Goal: Information Seeking & Learning: Compare options

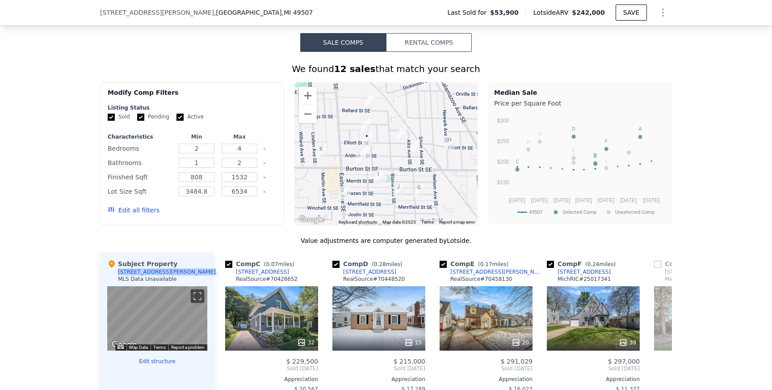
scroll to position [552, 0]
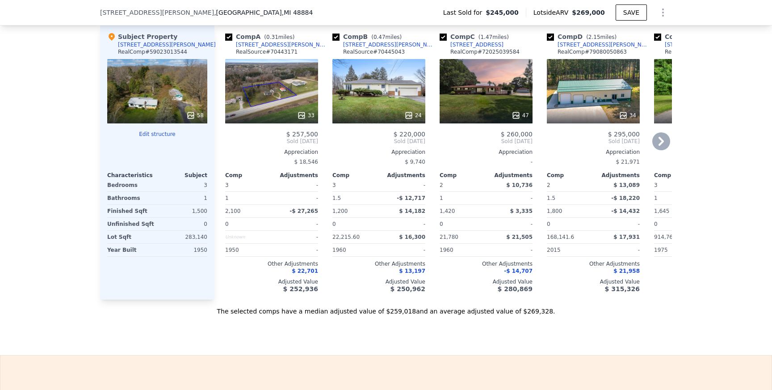
scroll to position [988, 0]
click at [601, 83] on div "34" at bounding box center [593, 91] width 93 height 64
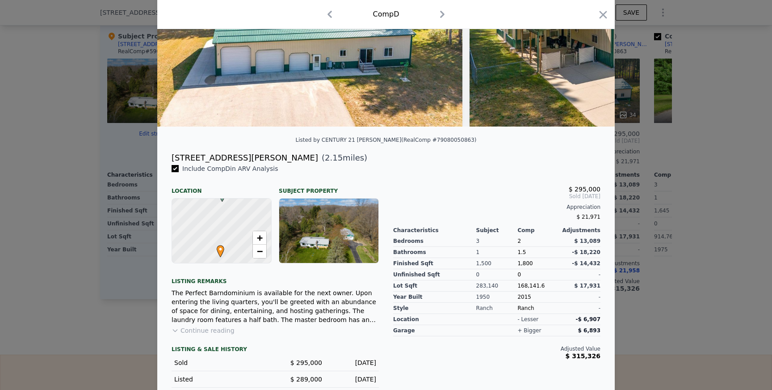
scroll to position [121, 0]
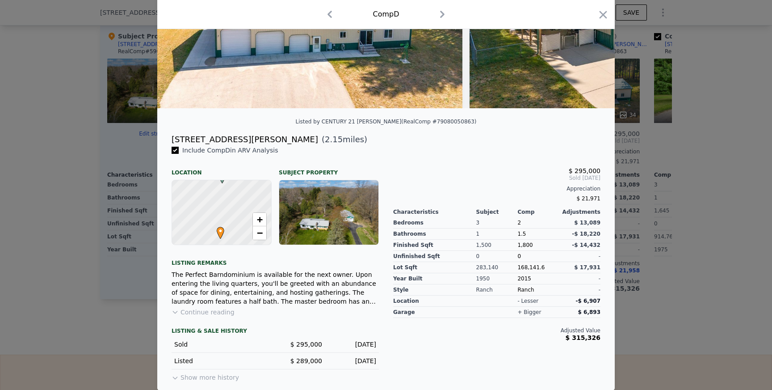
click at [210, 313] on button "Continue reading" at bounding box center [203, 311] width 63 height 9
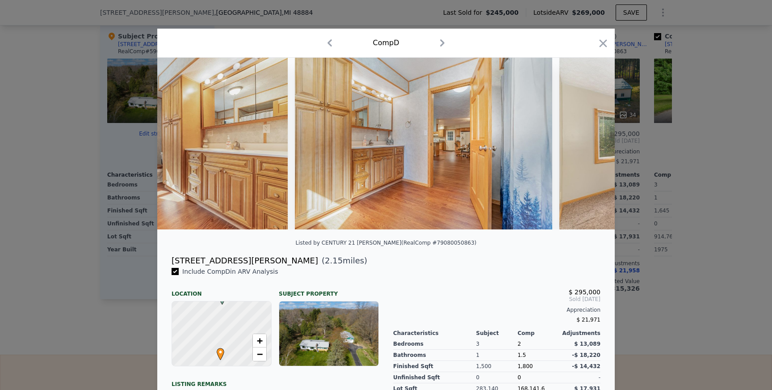
scroll to position [0, 2862]
click at [710, 107] on div at bounding box center [386, 195] width 772 height 390
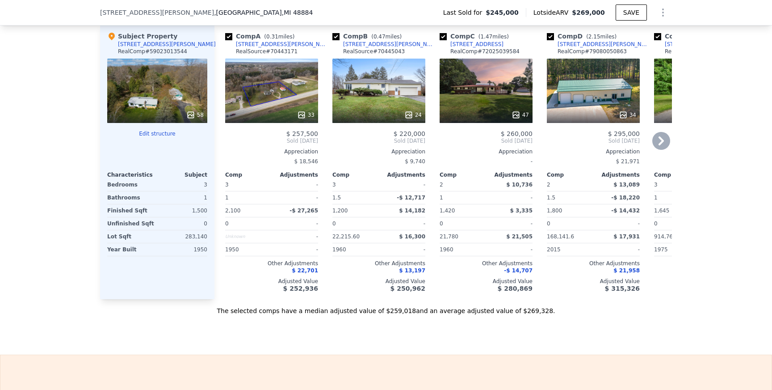
click at [489, 89] on div "47" at bounding box center [486, 91] width 93 height 64
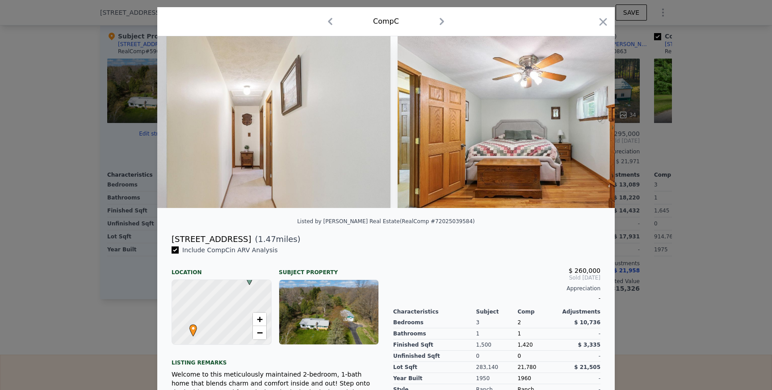
scroll to position [0, 5396]
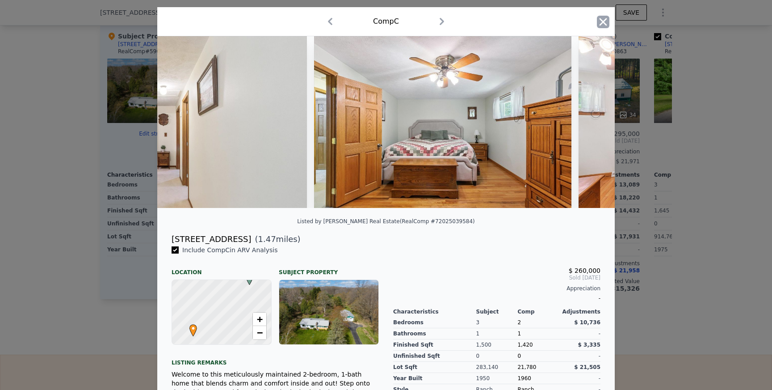
click at [601, 20] on icon "button" at bounding box center [604, 22] width 8 height 8
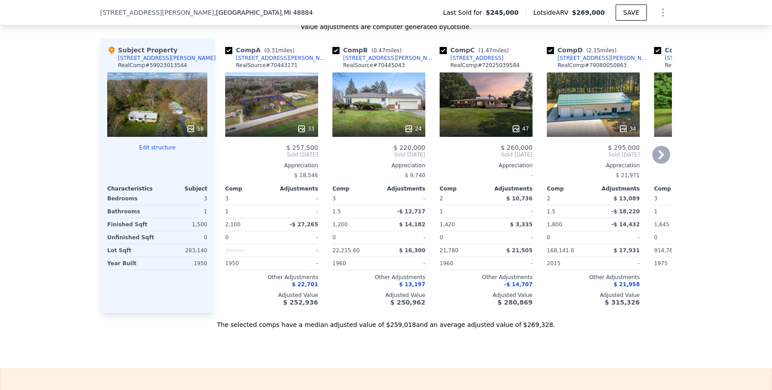
scroll to position [971, 0]
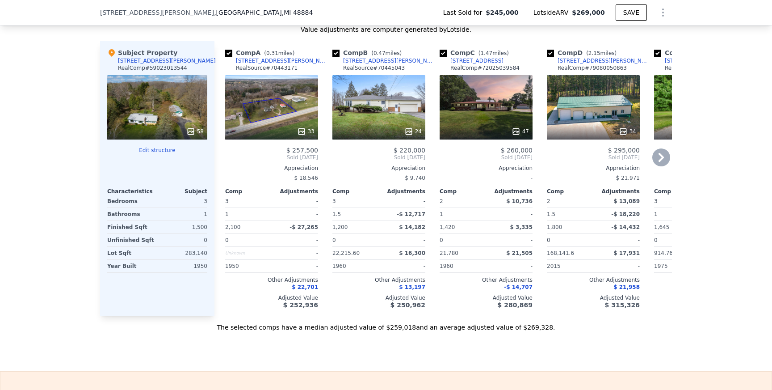
click at [306, 95] on div "33" at bounding box center [271, 107] width 93 height 64
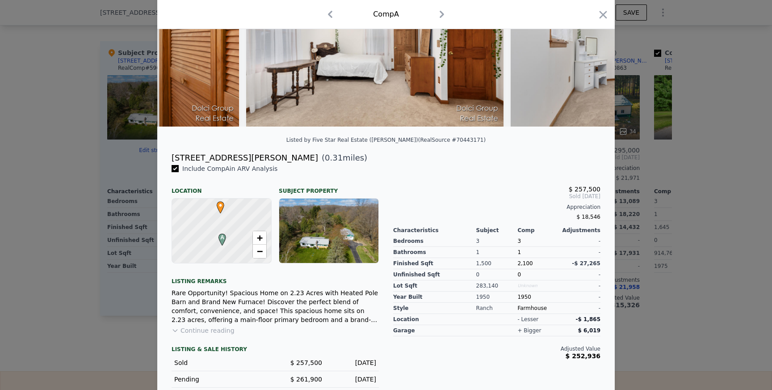
scroll to position [102, 0]
click at [207, 332] on button "Continue reading" at bounding box center [203, 330] width 63 height 9
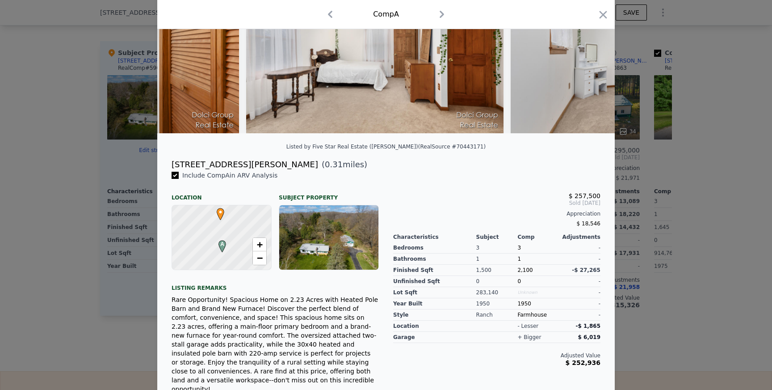
scroll to position [0, 0]
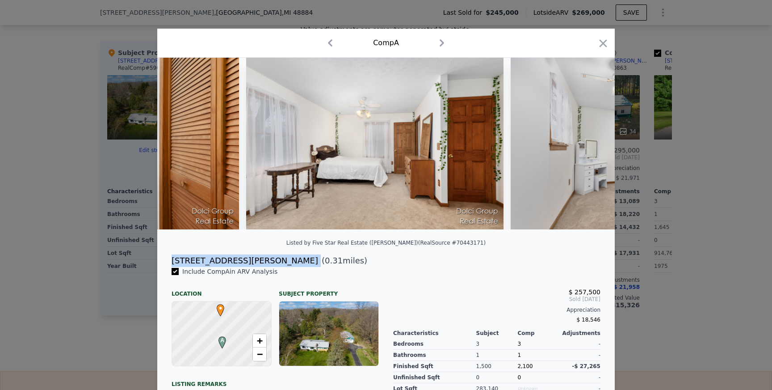
drag, startPoint x: 173, startPoint y: 260, endPoint x: 247, endPoint y: 260, distance: 74.2
click at [247, 260] on div "4064 S Sheridan Rd ( 0.31 miles)" at bounding box center [385, 260] width 443 height 13
copy div "[STREET_ADDRESS][PERSON_NAME]"
click at [140, 308] on div at bounding box center [386, 195] width 772 height 390
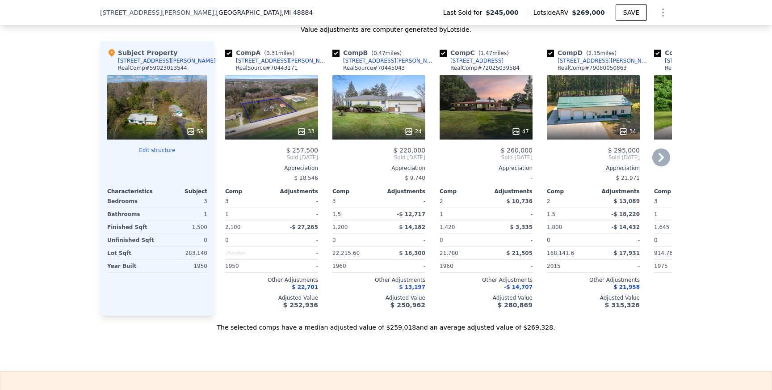
click at [282, 103] on div "33" at bounding box center [271, 107] width 93 height 64
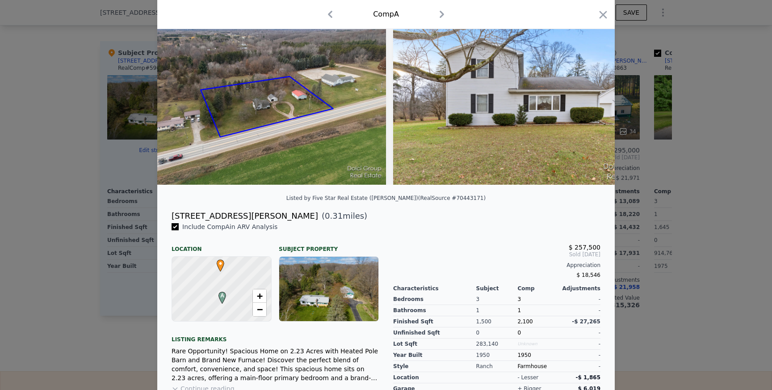
scroll to position [46, 0]
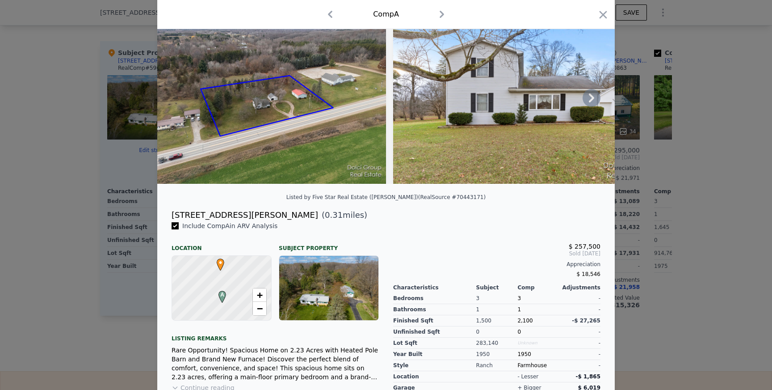
click at [594, 97] on icon at bounding box center [592, 98] width 18 height 18
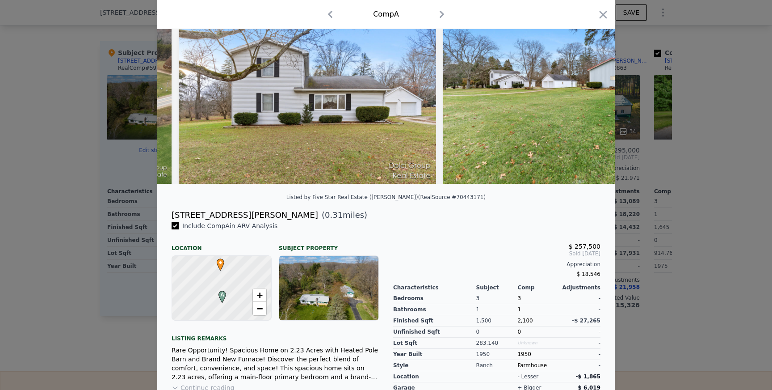
click at [594, 97] on img at bounding box center [571, 98] width 257 height 172
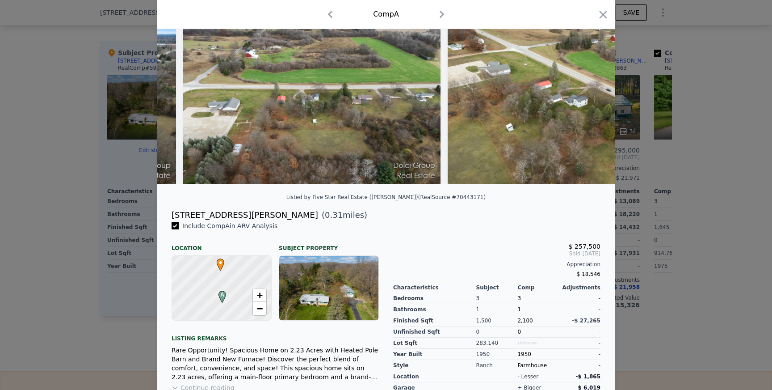
scroll to position [0, 7884]
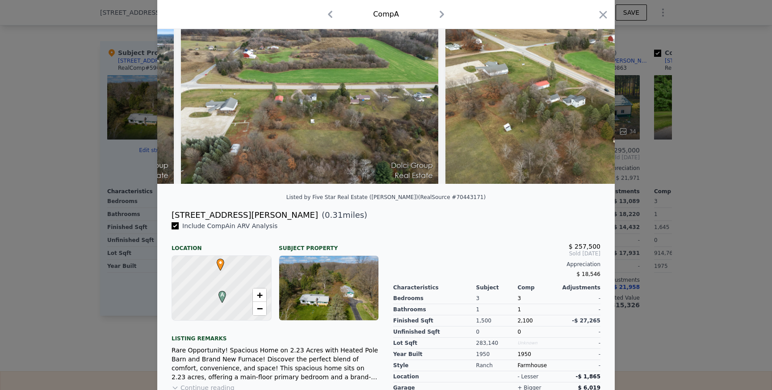
click at [701, 200] on div at bounding box center [386, 195] width 772 height 390
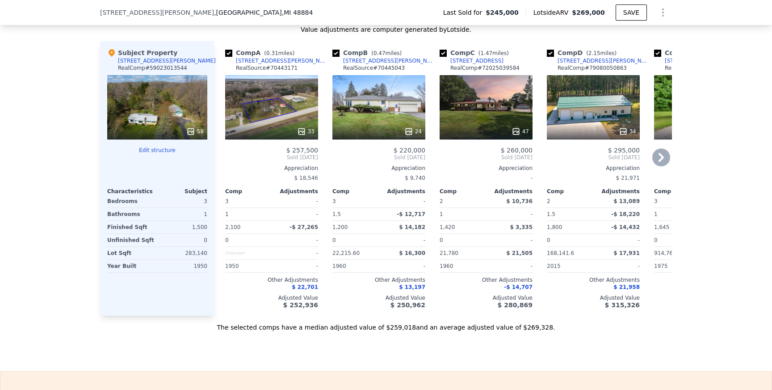
click at [298, 110] on div "33" at bounding box center [271, 107] width 93 height 64
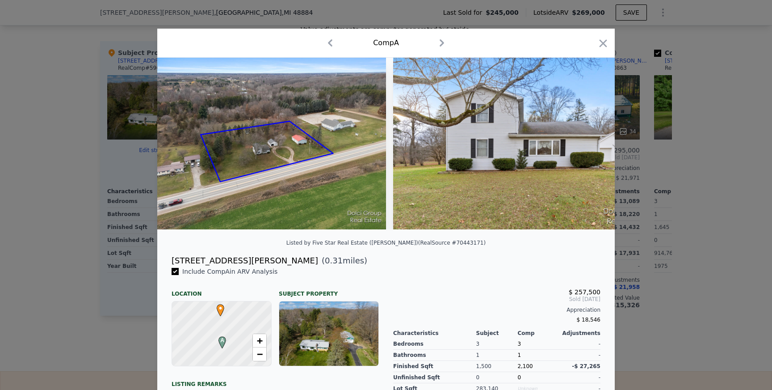
drag, startPoint x: 572, startPoint y: 290, endPoint x: 600, endPoint y: 298, distance: 28.8
click at [600, 298] on div "$ 257,500 Sold Mar 2025 Appreciation $ 18,546" at bounding box center [496, 303] width 207 height 45
copy div "$ 257,500 Sold Mar 2025"
click at [198, 273] on span "Include Comp A in ARV Analysis" at bounding box center [230, 271] width 102 height 7
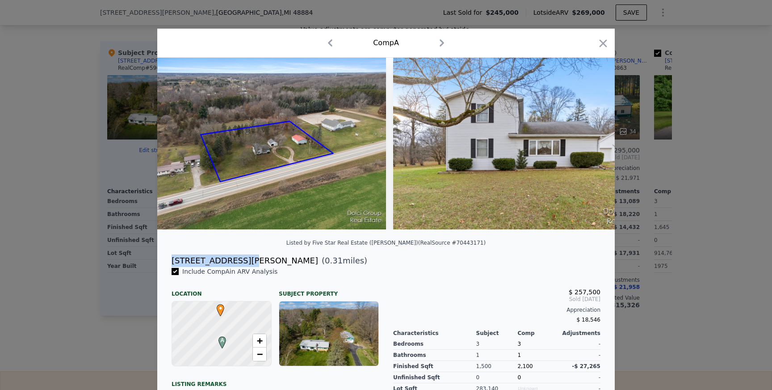
drag, startPoint x: 171, startPoint y: 258, endPoint x: 245, endPoint y: 258, distance: 73.7
click at [245, 258] on div "4064 S Sheridan Rd ( 0.31 miles)" at bounding box center [385, 260] width 443 height 13
copy div "[STREET_ADDRESS][PERSON_NAME]"
click at [601, 40] on icon "button" at bounding box center [604, 43] width 8 height 8
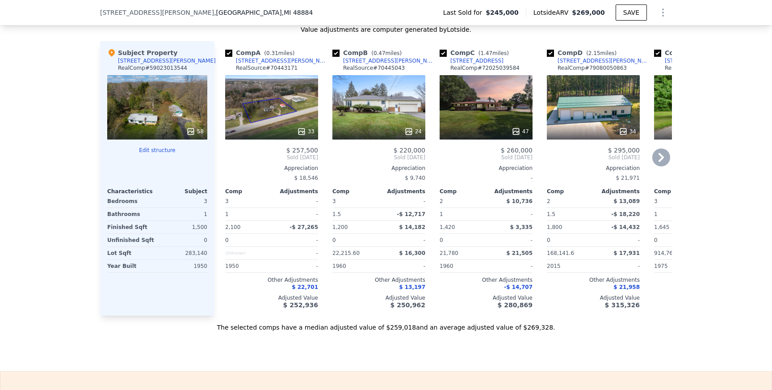
click at [271, 59] on div "[STREET_ADDRESS][PERSON_NAME]" at bounding box center [282, 60] width 93 height 7
click at [500, 119] on div "47" at bounding box center [486, 107] width 93 height 64
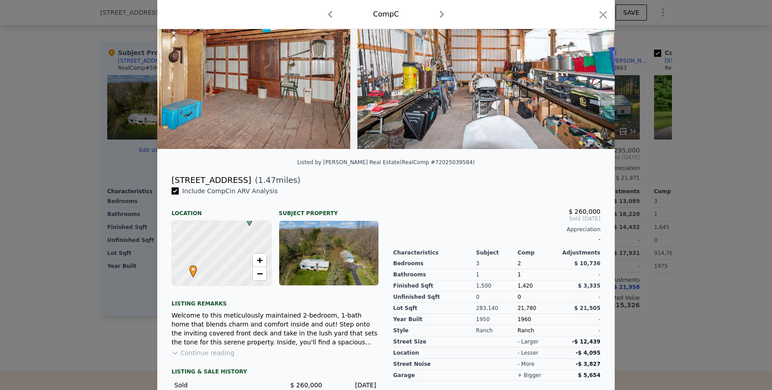
scroll to position [87, 0]
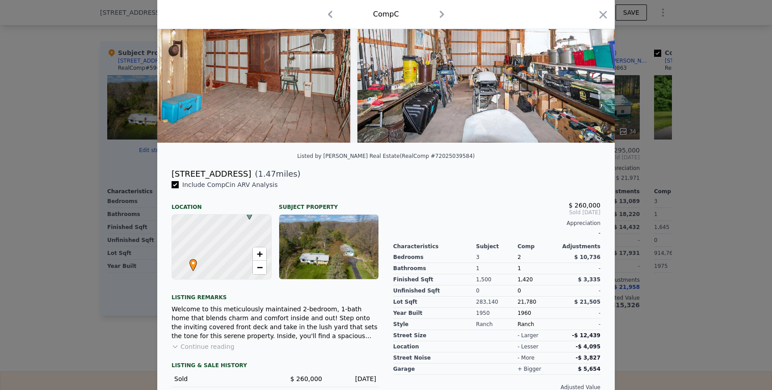
click at [219, 346] on button "Continue reading" at bounding box center [203, 346] width 63 height 9
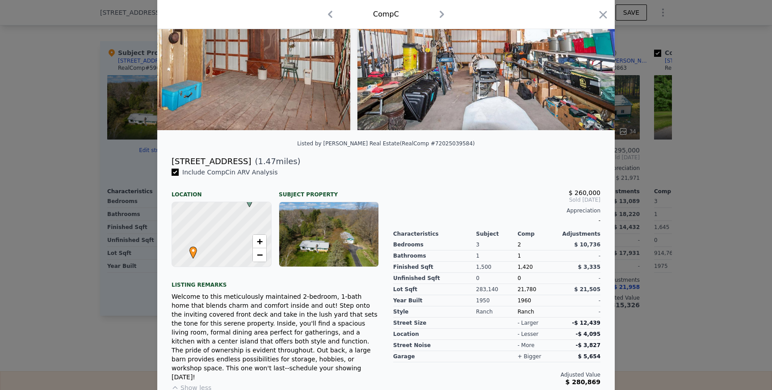
scroll to position [0, 0]
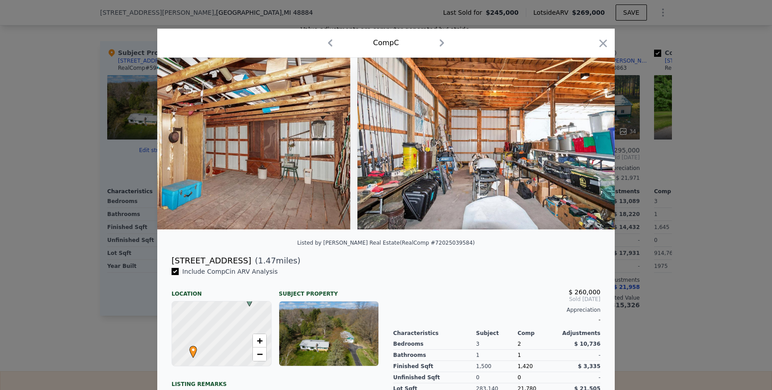
drag, startPoint x: 172, startPoint y: 259, endPoint x: 238, endPoint y: 256, distance: 65.7
click at [238, 256] on div "[STREET_ADDRESS]" at bounding box center [212, 260] width 80 height 13
copy div "[STREET_ADDRESS]"
click at [602, 42] on icon "button" at bounding box center [604, 43] width 8 height 8
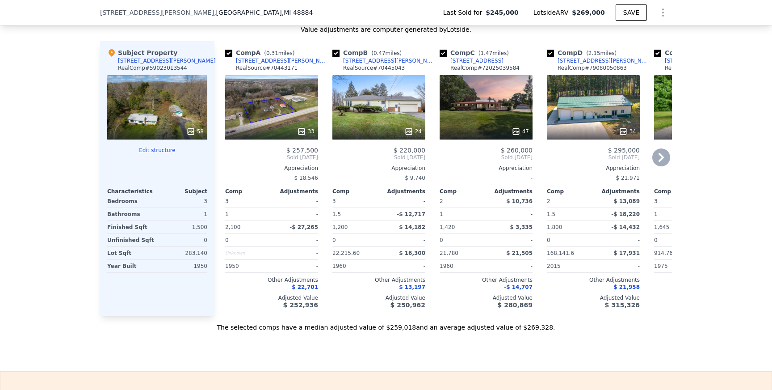
click at [408, 101] on div "24" at bounding box center [378, 107] width 93 height 64
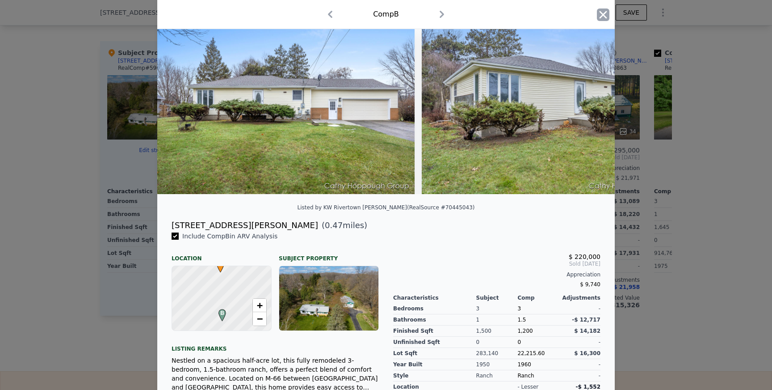
click at [600, 14] on icon "button" at bounding box center [603, 14] width 13 height 13
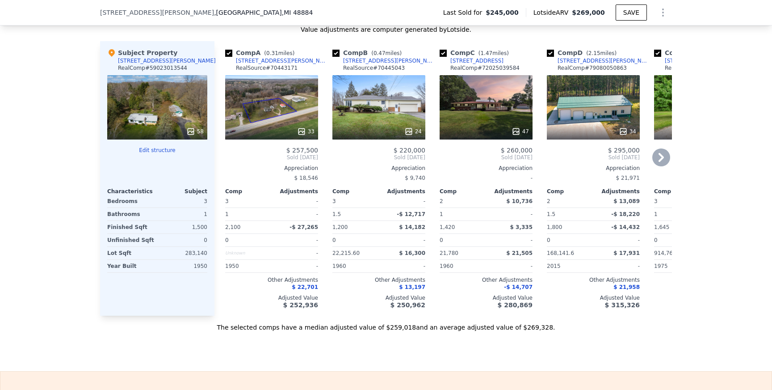
click at [378, 123] on div at bounding box center [378, 131] width 93 height 16
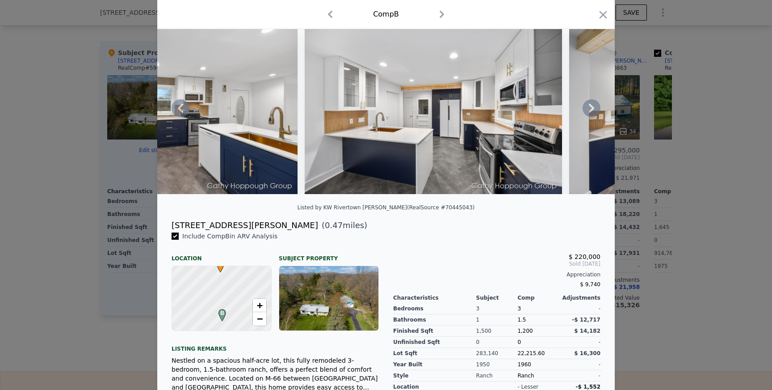
scroll to position [17, 0]
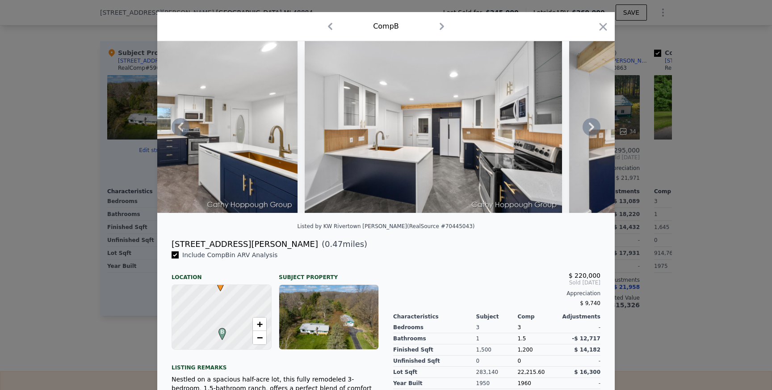
click at [592, 129] on icon at bounding box center [591, 126] width 5 height 9
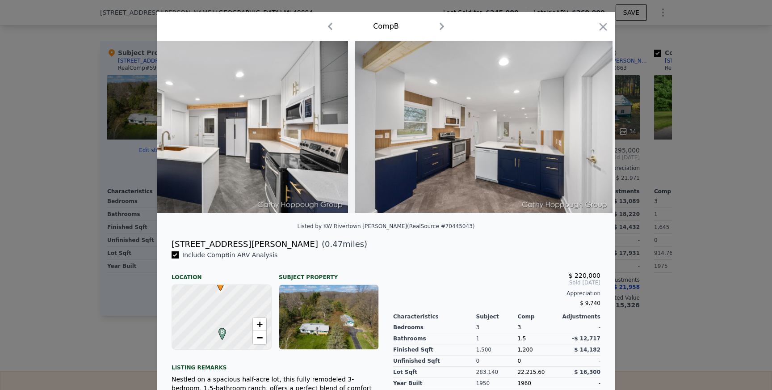
scroll to position [0, 861]
click at [592, 129] on div at bounding box center [386, 127] width 458 height 172
click at [592, 130] on icon at bounding box center [592, 127] width 18 height 18
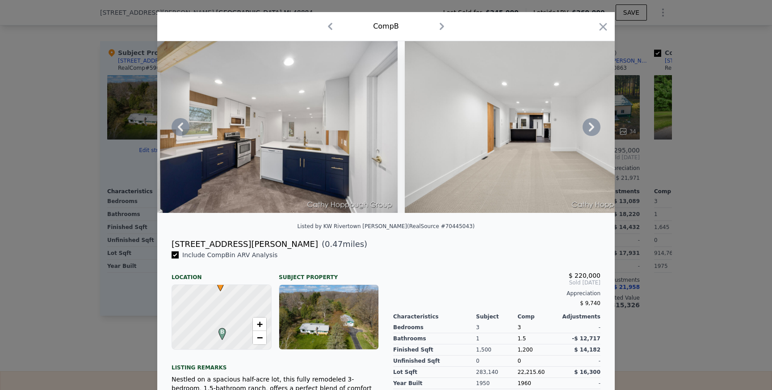
click at [584, 126] on icon at bounding box center [592, 127] width 18 height 18
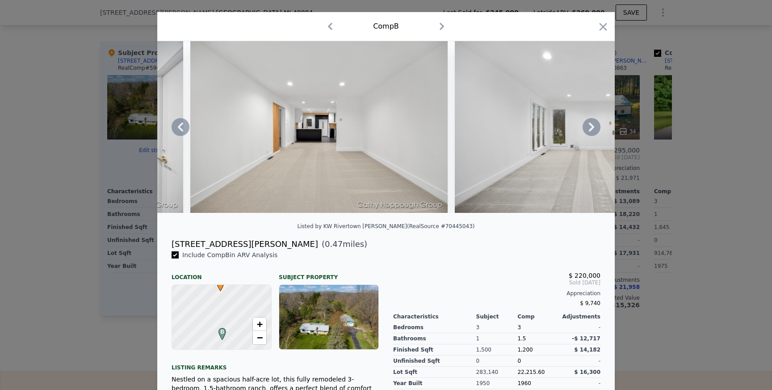
click at [589, 125] on icon at bounding box center [592, 127] width 18 height 18
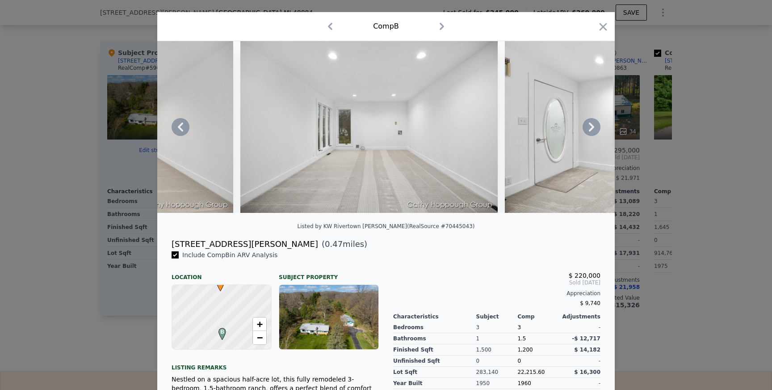
click at [589, 125] on icon at bounding box center [592, 127] width 18 height 18
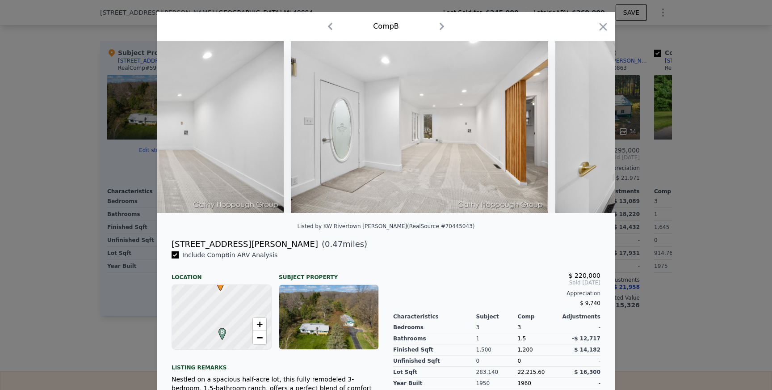
scroll to position [0, 1719]
click at [606, 24] on icon "button" at bounding box center [604, 27] width 8 height 8
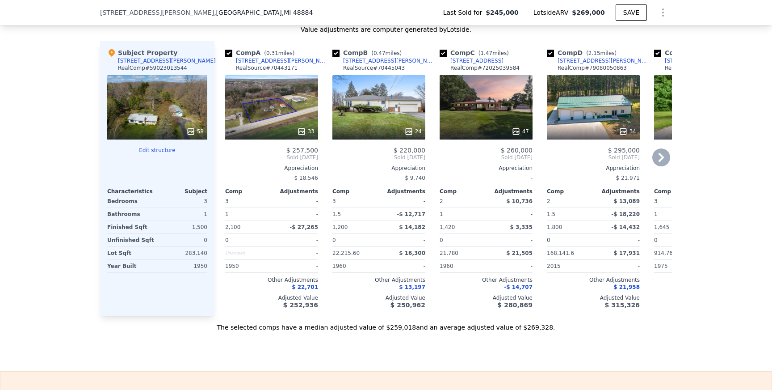
click at [374, 107] on div "24" at bounding box center [378, 107] width 93 height 64
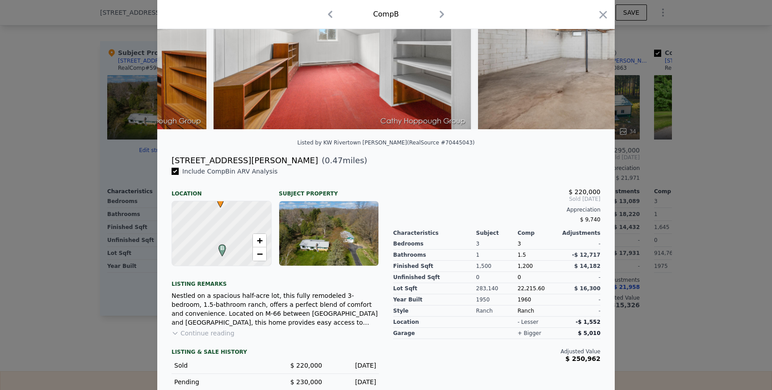
scroll to position [112, 0]
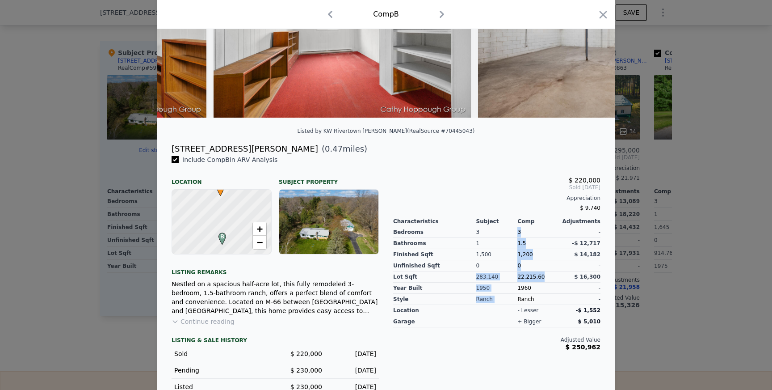
drag, startPoint x: 476, startPoint y: 276, endPoint x: 546, endPoint y: 277, distance: 70.2
click at [547, 277] on div "Bedrooms Bathrooms Finished Sqft Unfinished Sqft Lot Sqft Year Built Style 3 1 …" at bounding box center [496, 265] width 207 height 80
click at [546, 277] on div "22,215.60" at bounding box center [538, 276] width 42 height 11
drag, startPoint x: 498, startPoint y: 276, endPoint x: 477, endPoint y: 277, distance: 20.6
click at [477, 277] on div "283,140" at bounding box center [497, 276] width 42 height 11
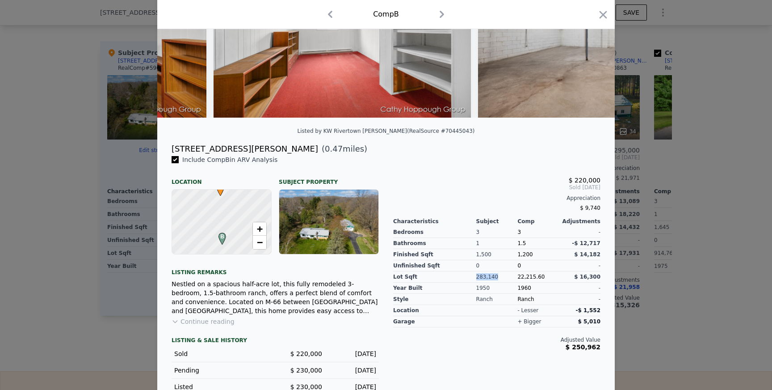
copy div "283,140"
drag, startPoint x: 519, startPoint y: 276, endPoint x: 546, endPoint y: 273, distance: 27.4
click at [546, 273] on div "22,215.60" at bounding box center [538, 276] width 42 height 11
copy span "22,215.60"
copy div "220,000 Sold May 2025"
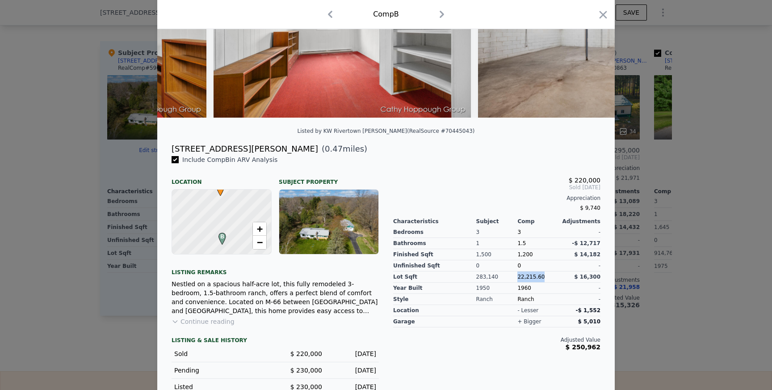
drag, startPoint x: 576, startPoint y: 179, endPoint x: 602, endPoint y: 186, distance: 27.3
click at [602, 186] on div "$ 220,000 Sold May 2025 Appreciation $ 9,740 Characteristics Subject Comp Adjus…" at bounding box center [497, 282] width 222 height 254
drag, startPoint x: 253, startPoint y: 149, endPoint x: 288, endPoint y: 149, distance: 34.9
click at [318, 149] on span "( 0.47 miles)" at bounding box center [342, 149] width 49 height 13
click at [294, 149] on div "4392 S Sheridan Rd ( 0.47 miles)" at bounding box center [385, 149] width 443 height 13
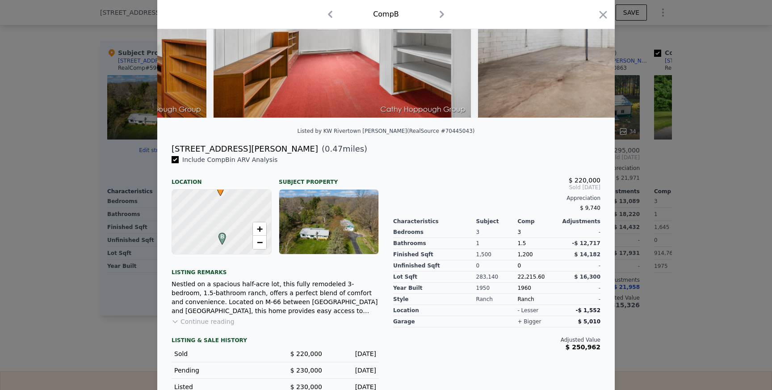
drag, startPoint x: 291, startPoint y: 148, endPoint x: 249, endPoint y: 148, distance: 42.0
click at [249, 148] on div "4392 S Sheridan Rd ( 0.47 miles)" at bounding box center [385, 149] width 443 height 13
copy span "( 0.47 miles)"
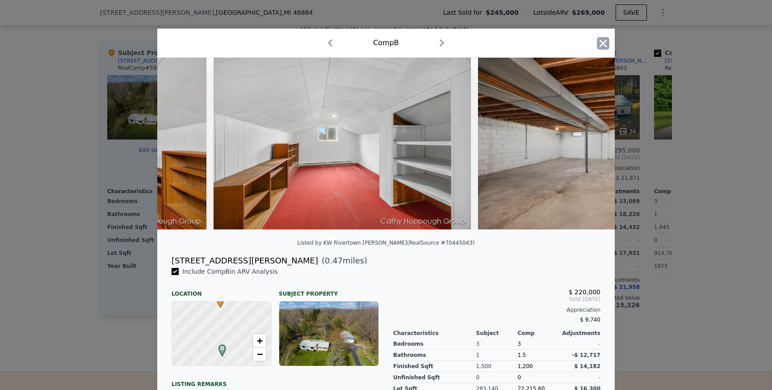
click at [607, 38] on icon "button" at bounding box center [603, 43] width 13 height 13
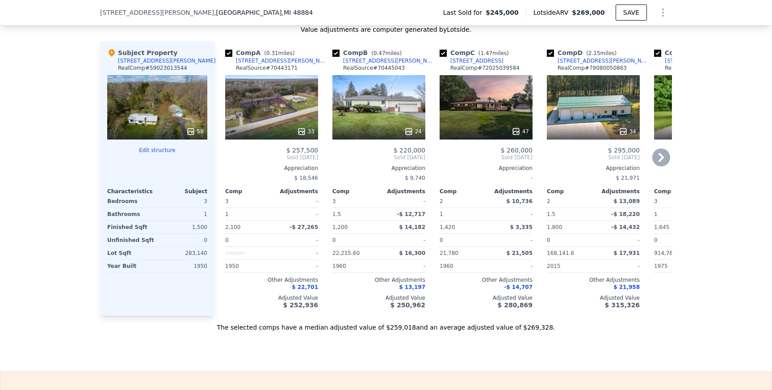
click at [258, 61] on div "[STREET_ADDRESS][PERSON_NAME]" at bounding box center [282, 60] width 93 height 7
click at [368, 58] on div "[STREET_ADDRESS][PERSON_NAME]" at bounding box center [389, 60] width 93 height 7
click at [494, 116] on div "47" at bounding box center [486, 107] width 93 height 64
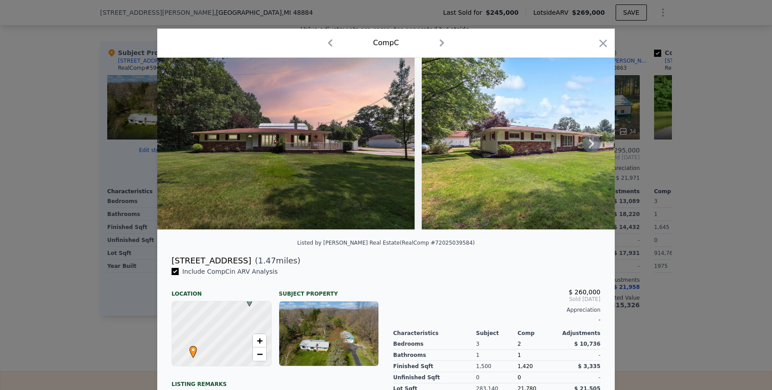
click at [590, 142] on icon at bounding box center [592, 144] width 18 height 18
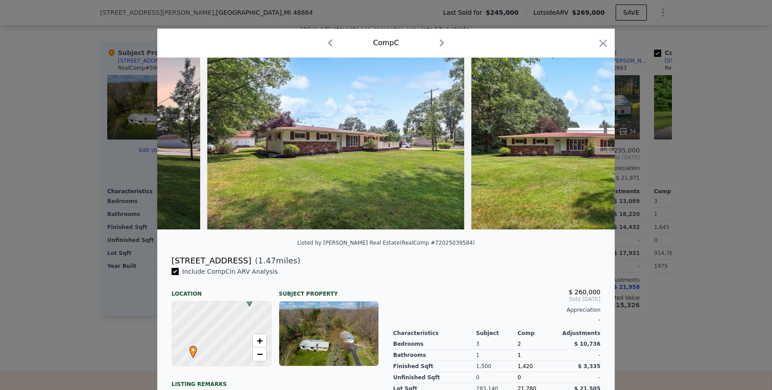
click at [590, 142] on img at bounding box center [599, 144] width 257 height 172
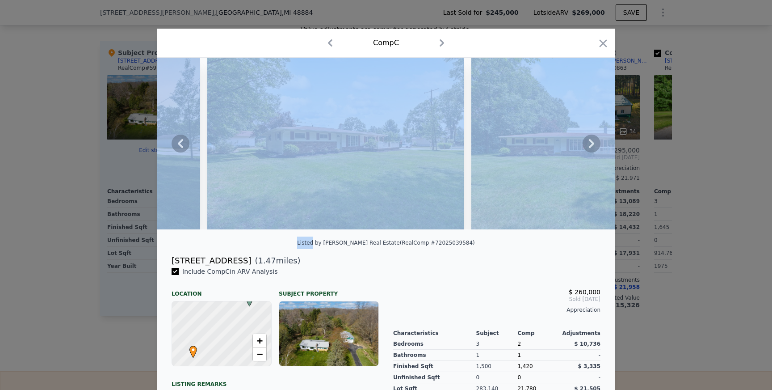
click at [590, 142] on icon at bounding box center [592, 144] width 18 height 18
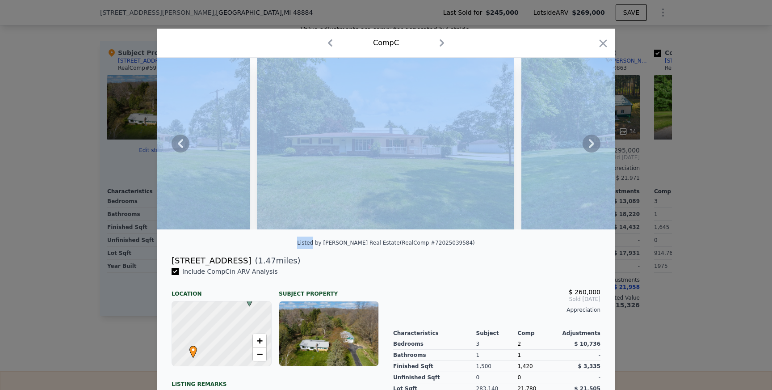
click at [597, 143] on icon at bounding box center [592, 144] width 18 height 18
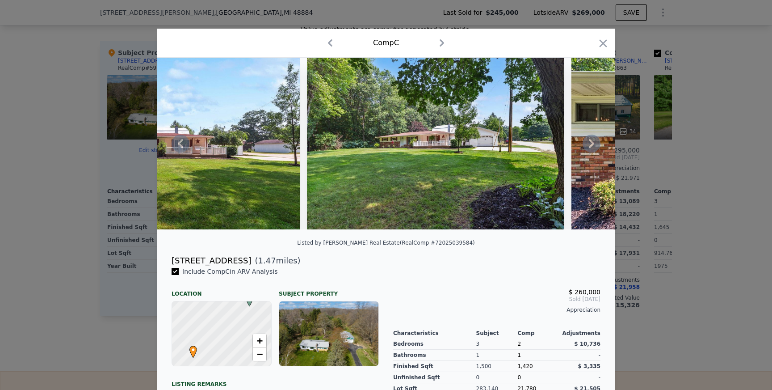
click at [596, 143] on icon at bounding box center [592, 144] width 18 height 18
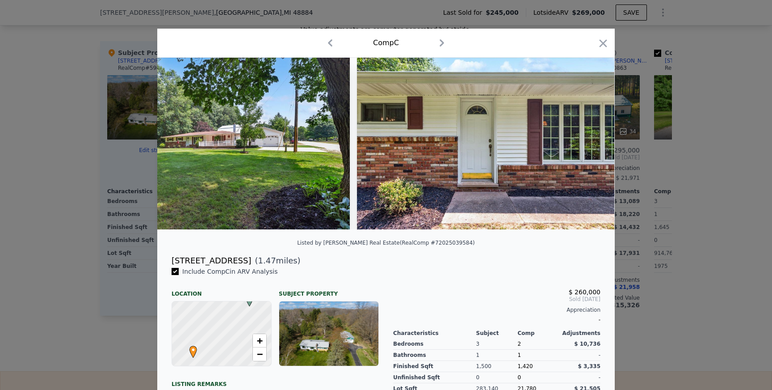
click at [596, 143] on img at bounding box center [485, 144] width 257 height 172
click at [593, 145] on icon at bounding box center [591, 143] width 5 height 9
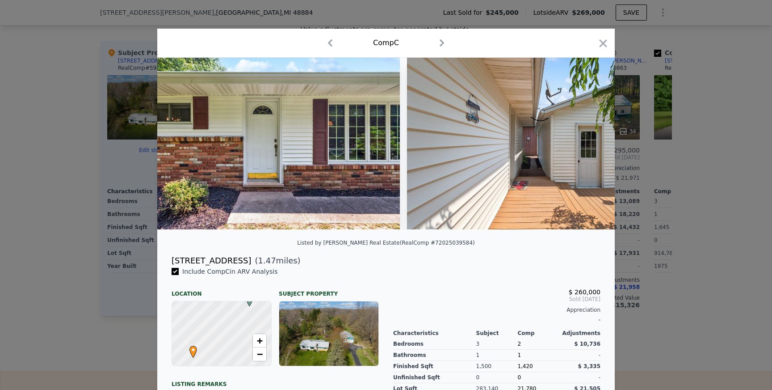
click at [591, 145] on div at bounding box center [386, 144] width 458 height 172
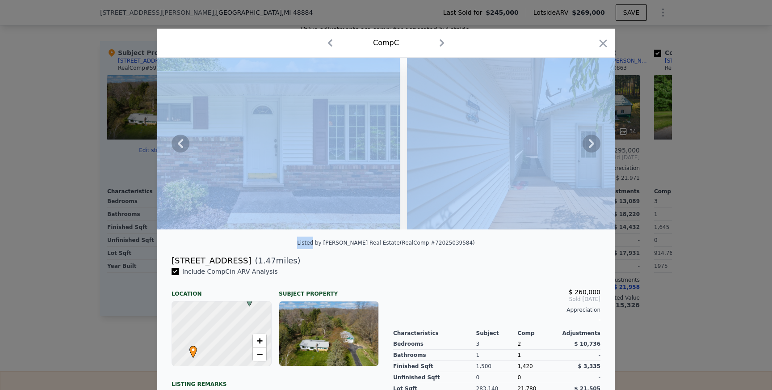
click at [591, 145] on icon at bounding box center [591, 143] width 5 height 9
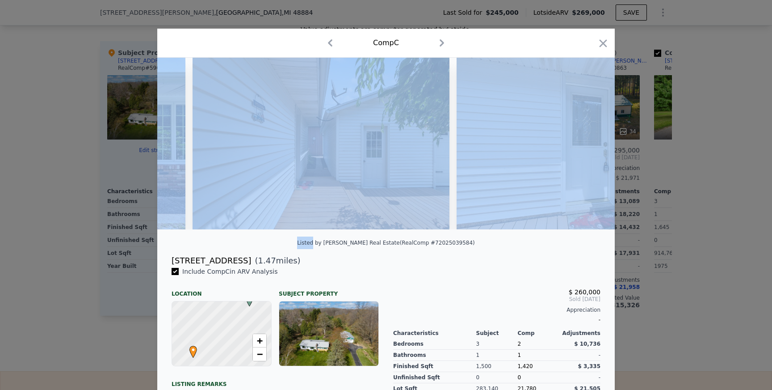
click at [591, 144] on div at bounding box center [386, 144] width 458 height 172
click at [591, 144] on icon at bounding box center [592, 144] width 18 height 18
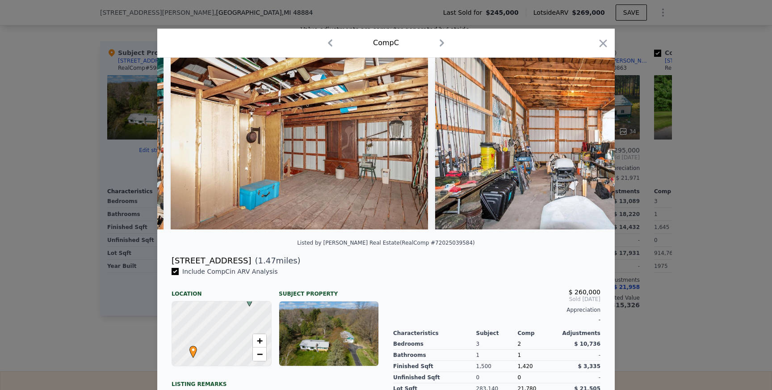
scroll to position [0, 11962]
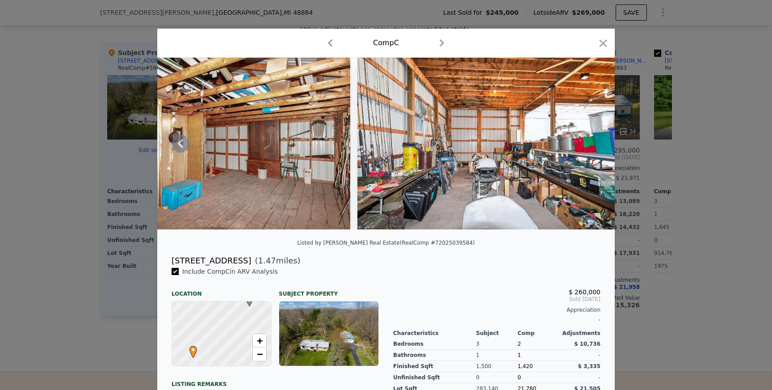
click at [551, 152] on img at bounding box center [485, 144] width 257 height 172
click at [603, 142] on img at bounding box center [485, 144] width 257 height 172
click at [602, 142] on img at bounding box center [485, 144] width 257 height 172
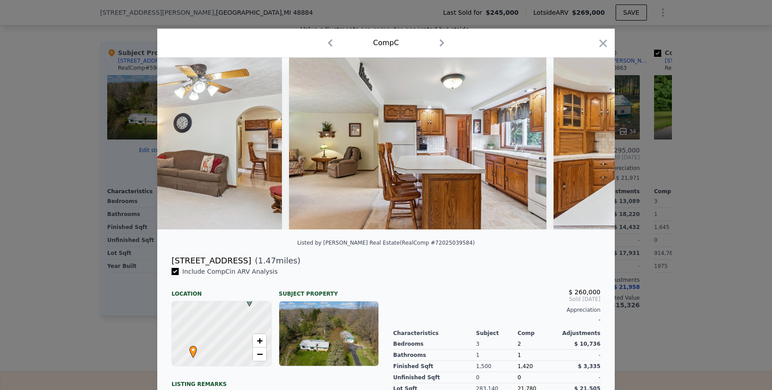
scroll to position [0, 2825]
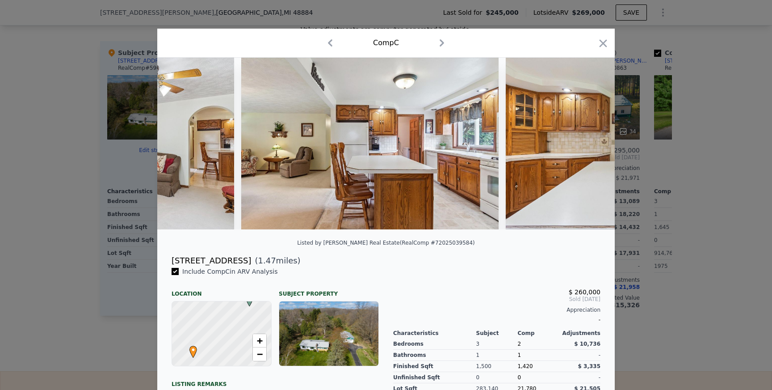
drag, startPoint x: 173, startPoint y: 259, endPoint x: 237, endPoint y: 260, distance: 63.5
click at [237, 260] on div "[STREET_ADDRESS]" at bounding box center [212, 260] width 80 height 13
copy div "[STREET_ADDRESS]"
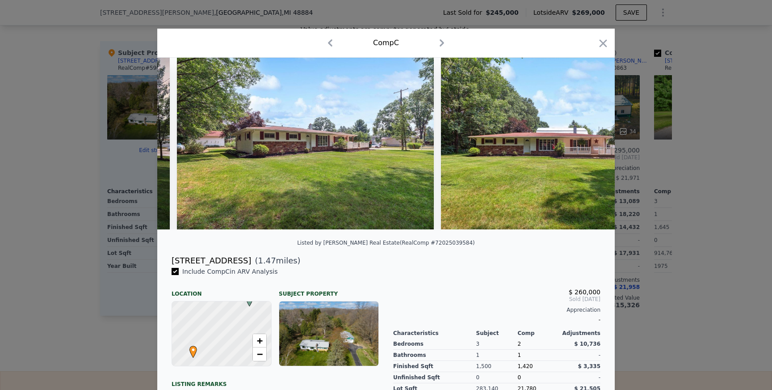
scroll to position [0, 0]
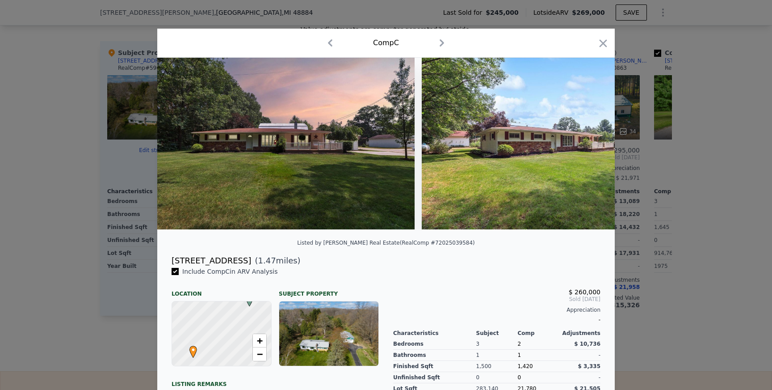
click at [51, 319] on div at bounding box center [386, 195] width 772 height 390
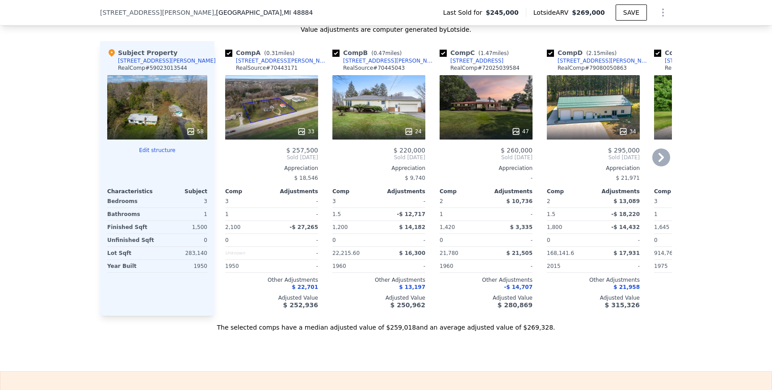
drag, startPoint x: 557, startPoint y: 59, endPoint x: 580, endPoint y: 60, distance: 22.4
click at [579, 60] on div "[STREET_ADDRESS][PERSON_NAME]" at bounding box center [604, 60] width 93 height 7
click at [365, 59] on div "[STREET_ADDRESS][PERSON_NAME]" at bounding box center [389, 60] width 93 height 7
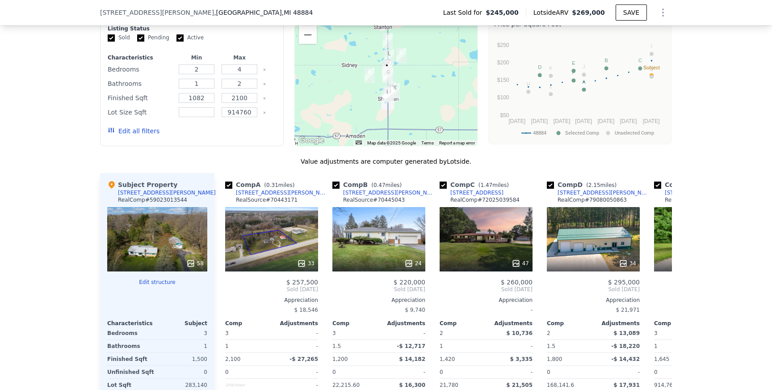
scroll to position [857, 0]
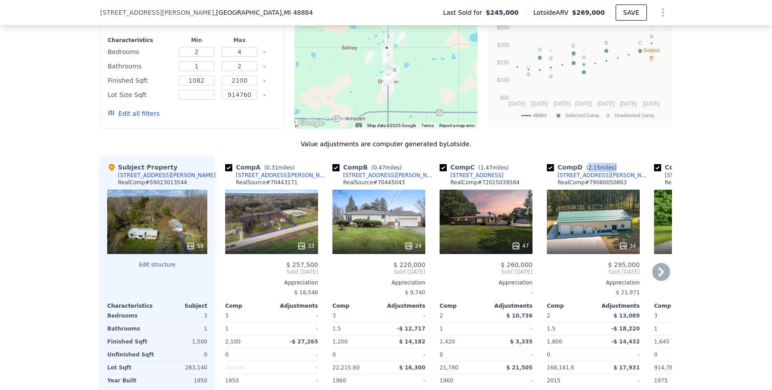
copy span "2.15 miles"
drag, startPoint x: 588, startPoint y: 167, endPoint x: 612, endPoint y: 167, distance: 23.7
click at [612, 167] on span "( 2.15 miles)" at bounding box center [602, 167] width 38 height 6
drag, startPoint x: 558, startPoint y: 172, endPoint x: 617, endPoint y: 180, distance: 59.9
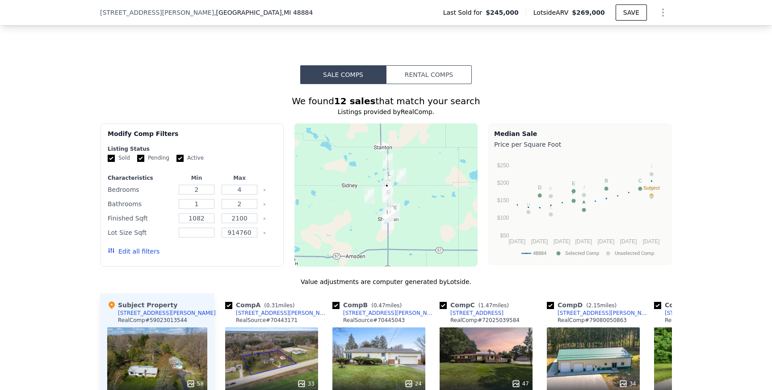
scroll to position [841, 0]
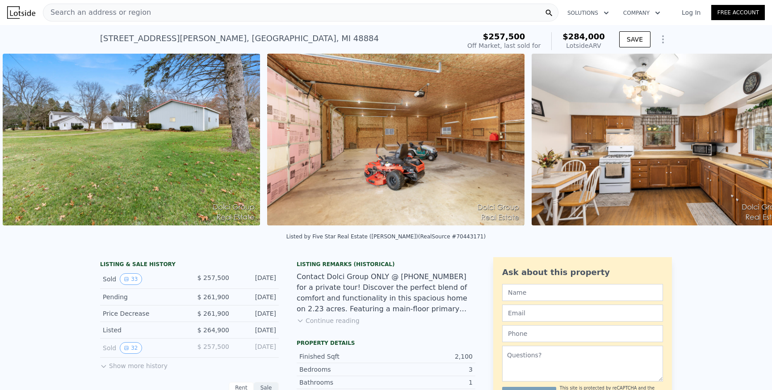
scroll to position [0, 909]
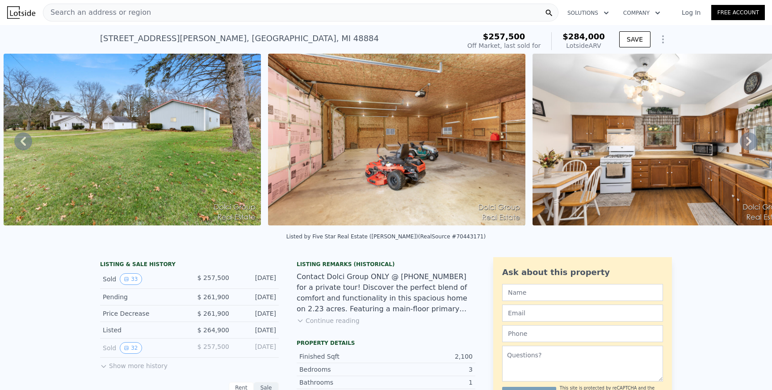
click at [747, 145] on icon at bounding box center [749, 141] width 18 height 18
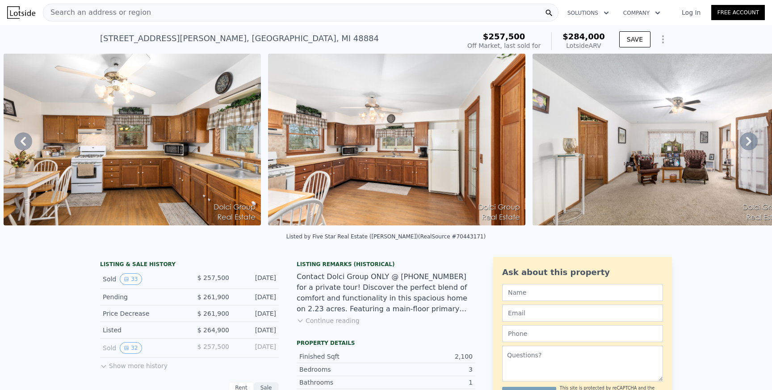
click at [748, 141] on icon at bounding box center [749, 141] width 18 height 18
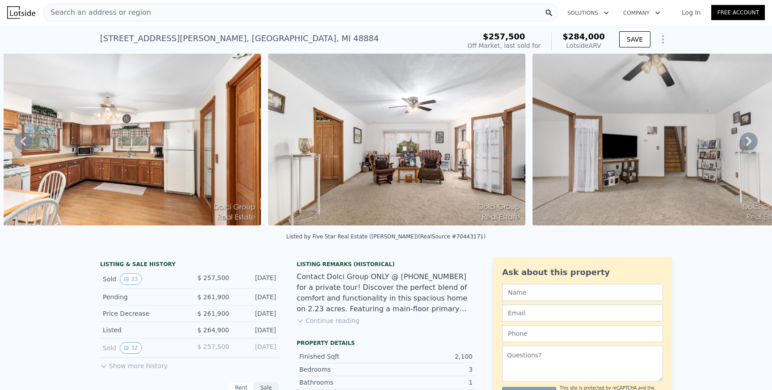
click at [748, 141] on icon at bounding box center [749, 141] width 18 height 18
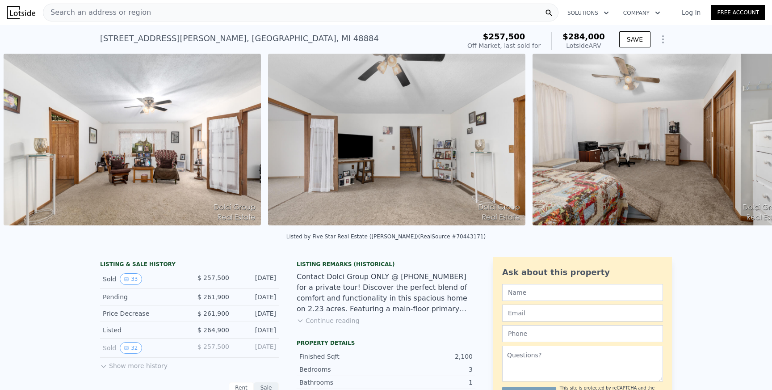
click at [748, 141] on div "• + − • + − STREET VIEW Loading... SATELLITE VIEW" at bounding box center [386, 141] width 772 height 175
click at [748, 141] on icon at bounding box center [749, 141] width 18 height 18
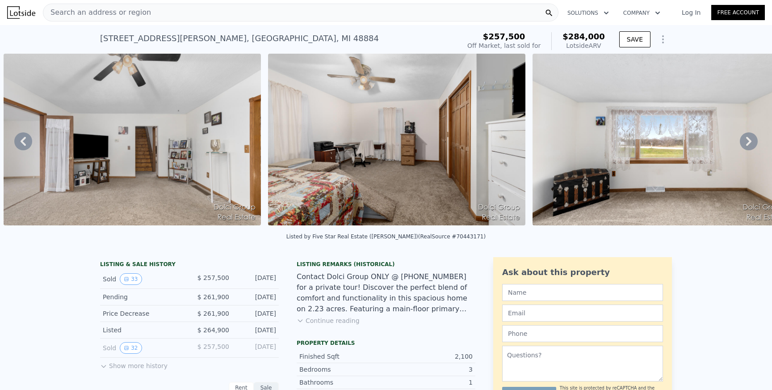
click at [748, 141] on icon at bounding box center [749, 141] width 18 height 18
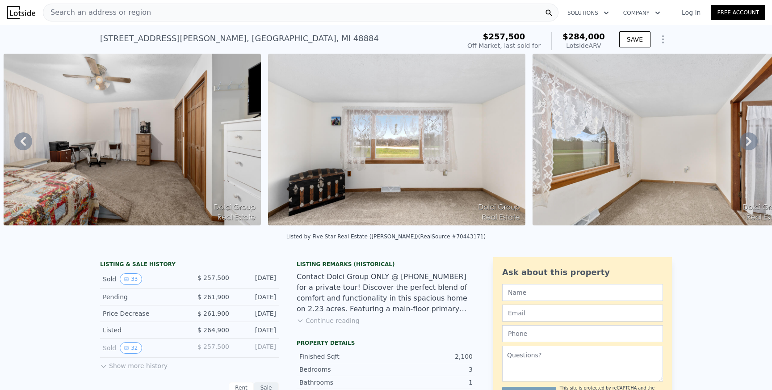
click at [748, 141] on icon at bounding box center [749, 141] width 18 height 18
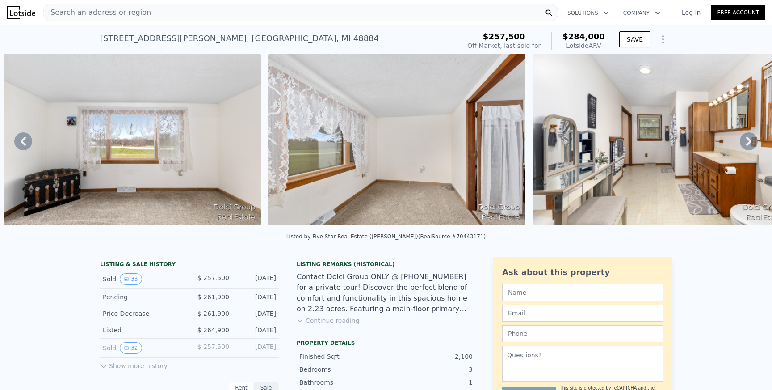
click at [748, 141] on icon at bounding box center [749, 141] width 18 height 18
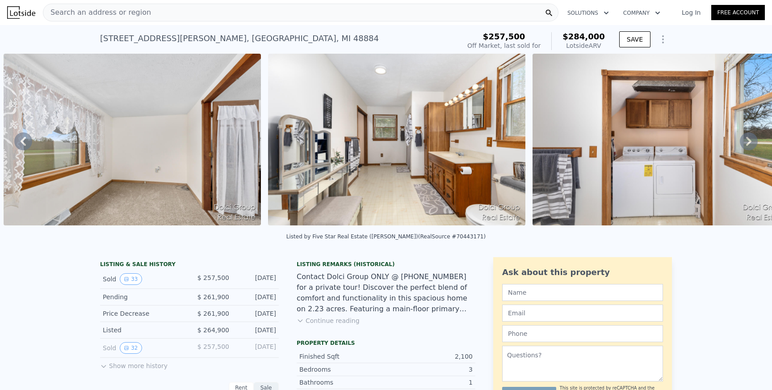
click at [748, 141] on icon at bounding box center [749, 141] width 18 height 18
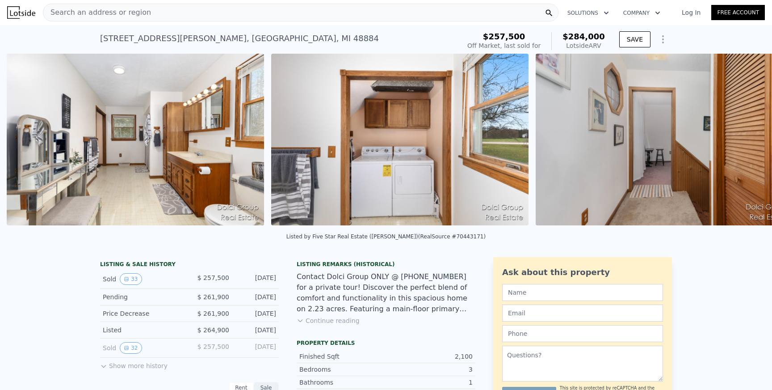
scroll to position [0, 3290]
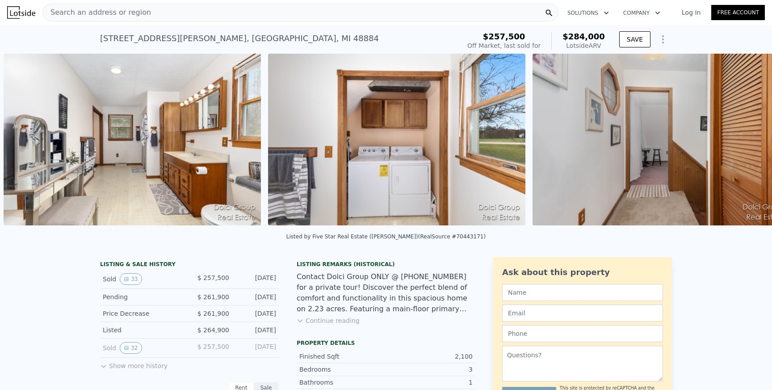
click at [748, 141] on div "• + − • + − STREET VIEW Loading... SATELLITE VIEW" at bounding box center [386, 141] width 772 height 175
click at [748, 141] on icon at bounding box center [749, 141] width 18 height 18
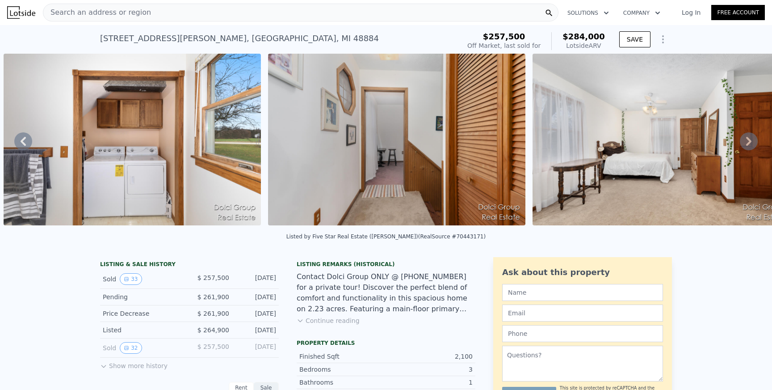
click at [748, 141] on icon at bounding box center [749, 141] width 18 height 18
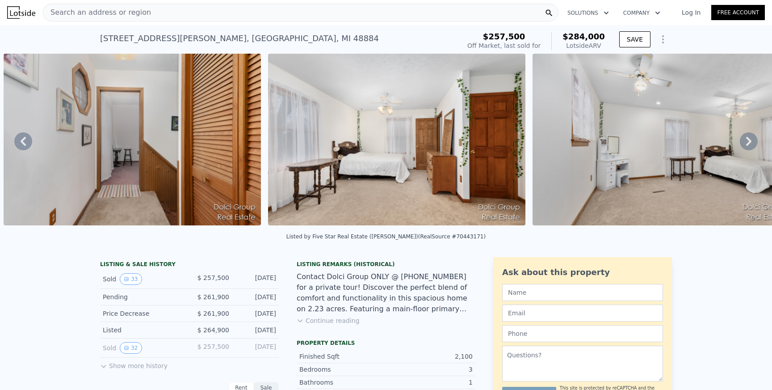
click at [748, 141] on icon at bounding box center [749, 141] width 18 height 18
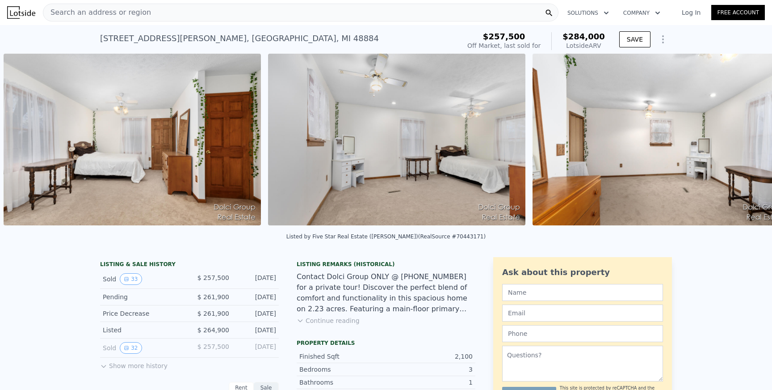
click at [748, 141] on div "• + − • + − STREET VIEW Loading... SATELLITE VIEW" at bounding box center [386, 141] width 772 height 175
click at [748, 141] on icon at bounding box center [749, 141] width 18 height 18
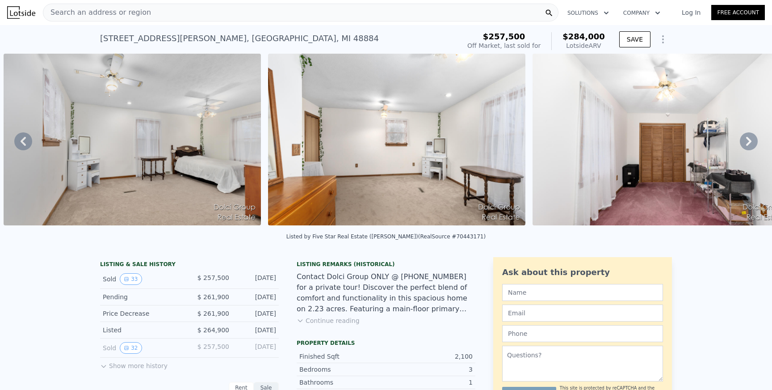
click at [748, 141] on icon at bounding box center [749, 141] width 18 height 18
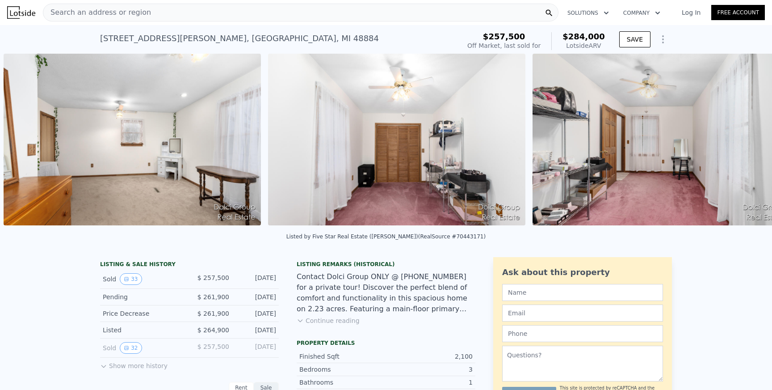
click at [748, 141] on div "• + − • + − STREET VIEW Loading... SATELLITE VIEW" at bounding box center [386, 141] width 772 height 175
click at [748, 141] on icon at bounding box center [749, 141] width 18 height 18
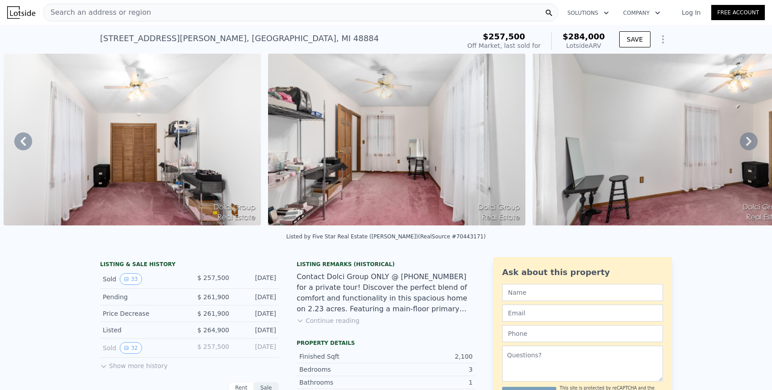
click at [748, 141] on icon at bounding box center [749, 141] width 18 height 18
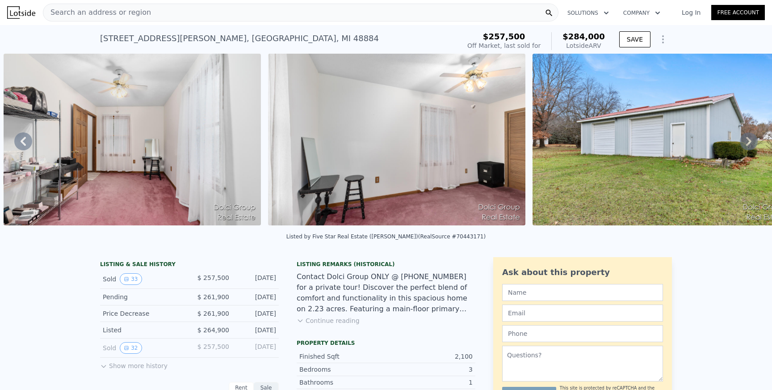
click at [748, 141] on icon at bounding box center [749, 141] width 18 height 18
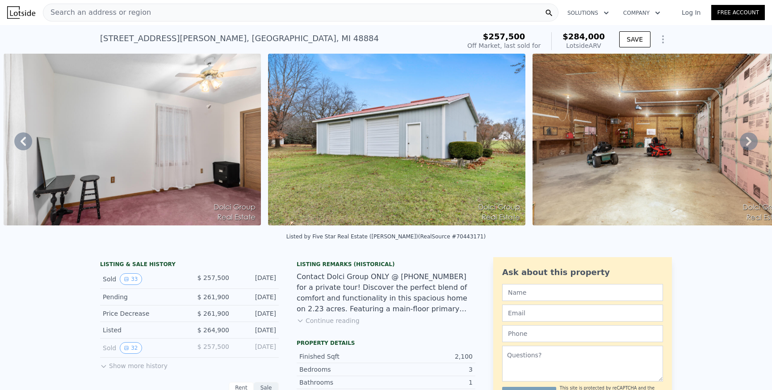
click at [748, 141] on icon at bounding box center [749, 141] width 18 height 18
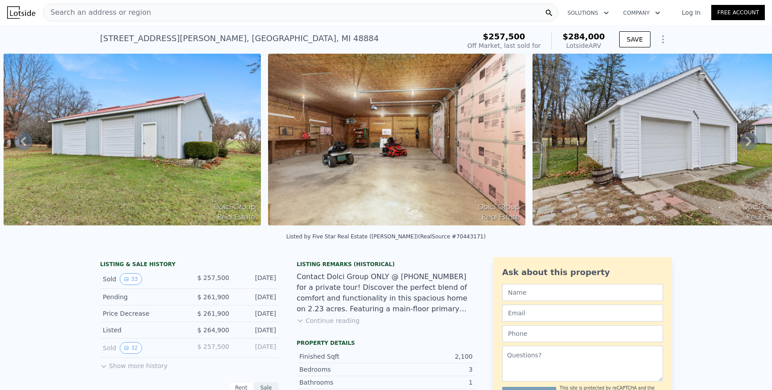
click at [748, 141] on icon at bounding box center [749, 141] width 18 height 18
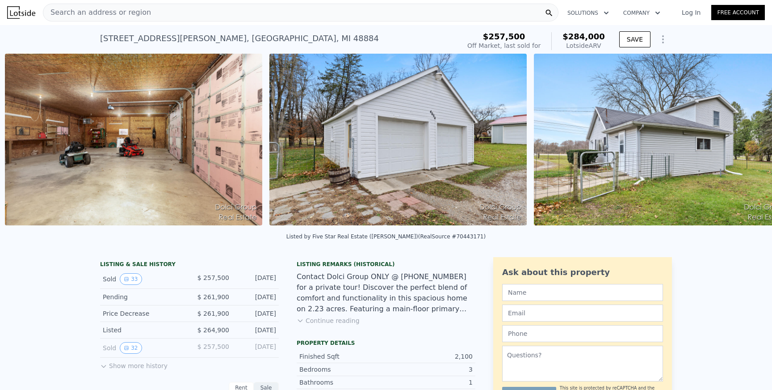
scroll to position [0, 5935]
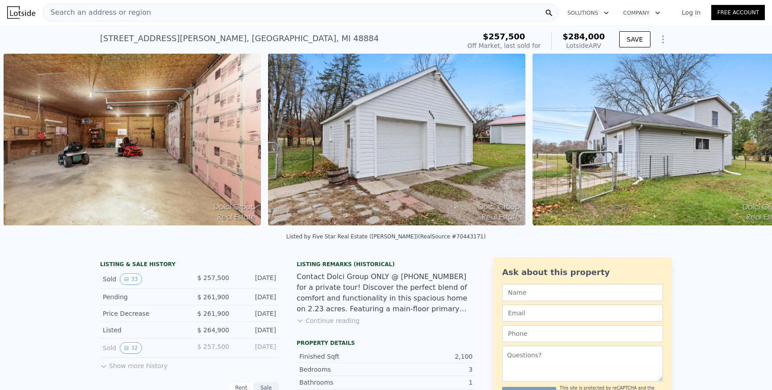
click at [748, 141] on img at bounding box center [661, 140] width 257 height 172
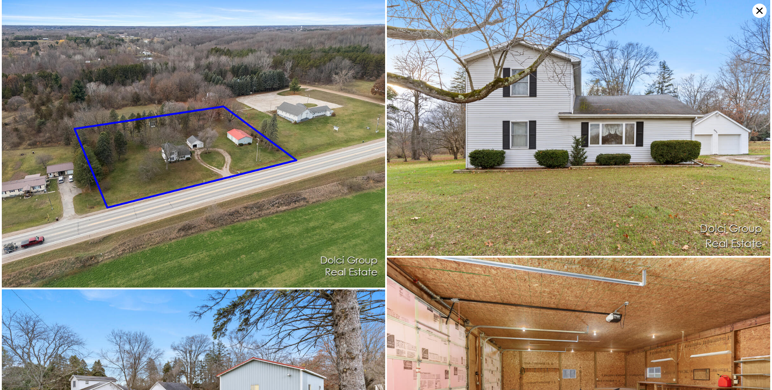
click at [760, 8] on icon at bounding box center [759, 11] width 14 height 14
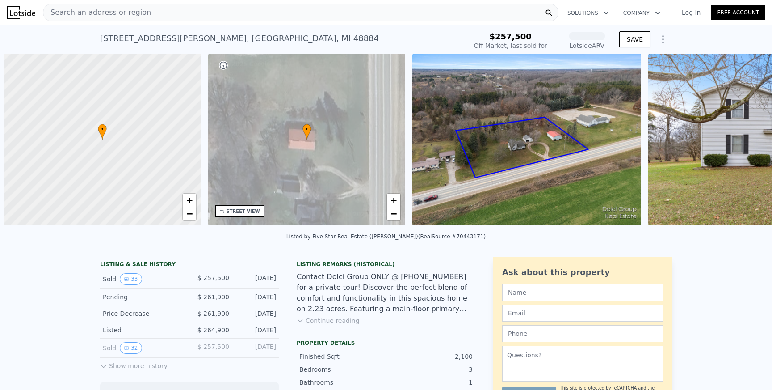
scroll to position [0, 4]
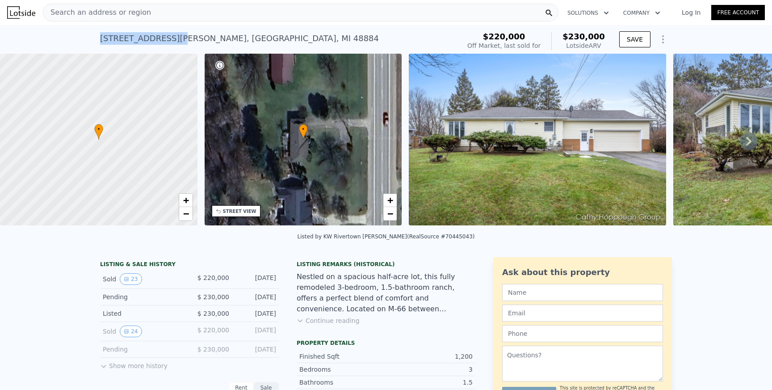
drag, startPoint x: 98, startPoint y: 40, endPoint x: 174, endPoint y: 40, distance: 76.0
click at [174, 40] on div "4392 S Sheridan Rd , Montcalm County , MI 48884 Sold May 2025 for $220k (~ARV $…" at bounding box center [386, 39] width 772 height 29
copy div "4392 S Sheridan Rd"
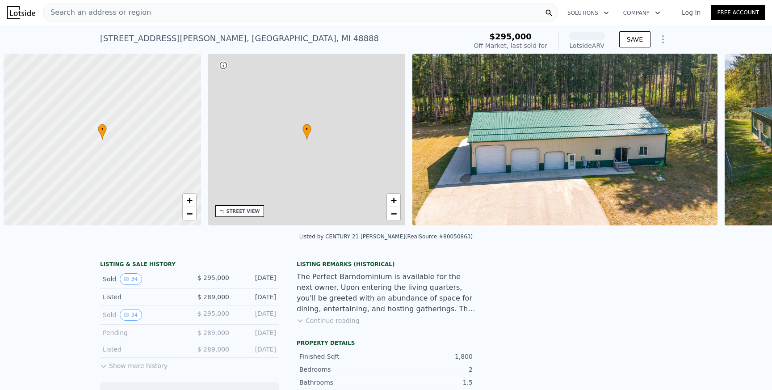
scroll to position [0, 4]
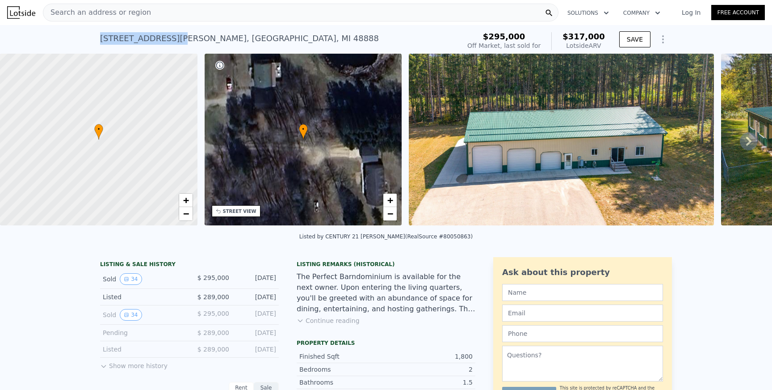
drag, startPoint x: 101, startPoint y: 40, endPoint x: 173, endPoint y: 42, distance: 72.4
click at [173, 42] on div "1853 S Sheridan Rd , Montcalm County , MI 48888" at bounding box center [239, 38] width 279 height 13
copy div "1853 S Sheridan Rd"
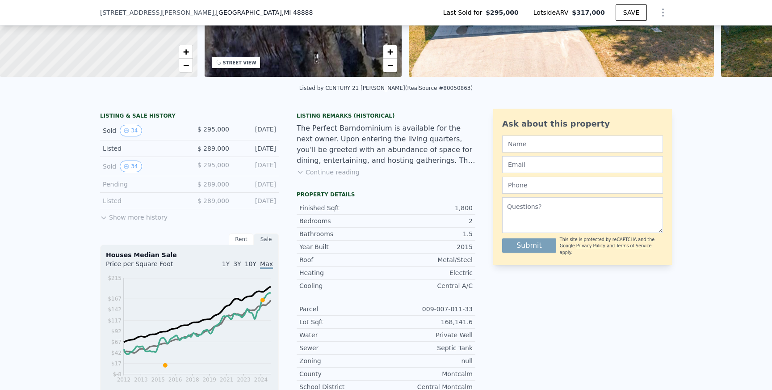
scroll to position [0, 0]
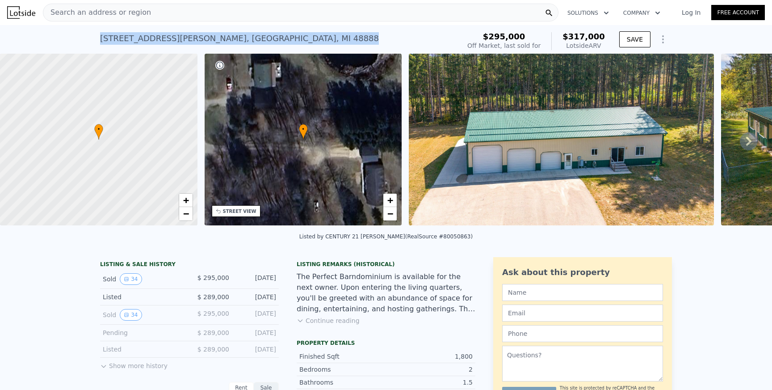
drag, startPoint x: 101, startPoint y: 39, endPoint x: 286, endPoint y: 42, distance: 185.5
click at [286, 42] on div "1853 S Sheridan Rd , Montcalm County , MI 48888 Sold Nov 2024 for $295k (~ARV $…" at bounding box center [278, 41] width 357 height 25
copy div "1853 S Sheridan Rd , Montcalm County , MI 48888"
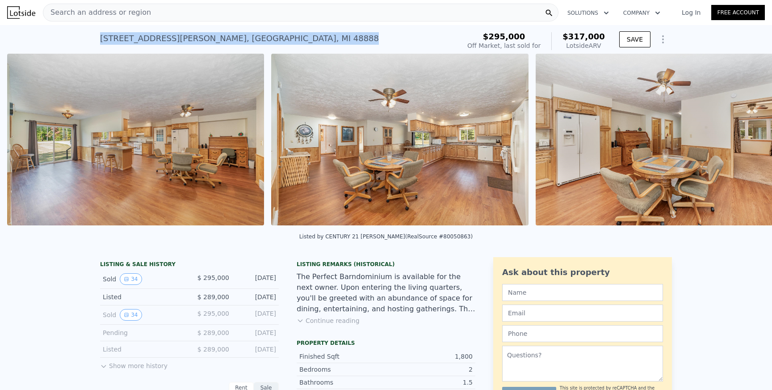
scroll to position [0, 1297]
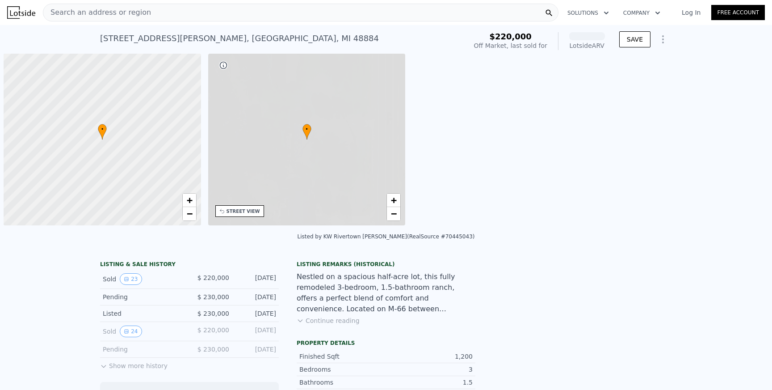
scroll to position [0, 4]
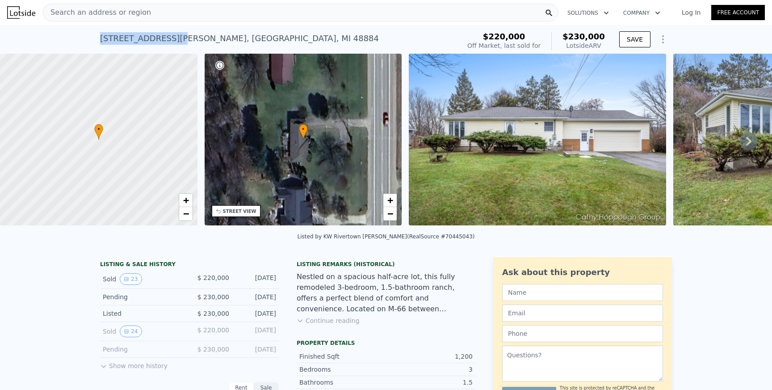
drag, startPoint x: 99, startPoint y: 41, endPoint x: 174, endPoint y: 36, distance: 75.6
click at [174, 36] on div "[STREET_ADDRESS][PERSON_NAME] Sold [DATE] for $220k (~ARV $230k ) $220,000 Off …" at bounding box center [386, 39] width 772 height 29
copy div "[STREET_ADDRESS][PERSON_NAME]"
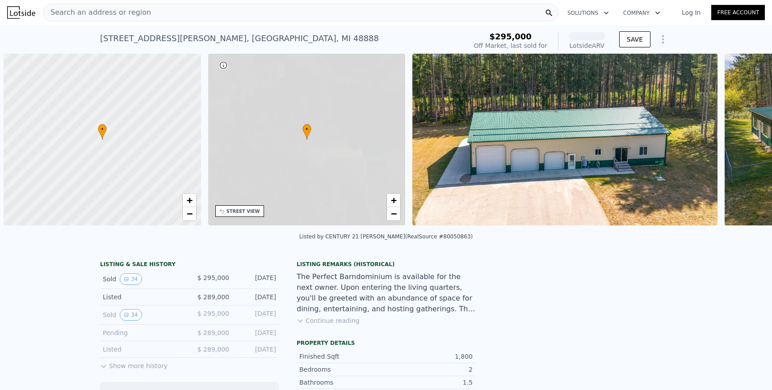
scroll to position [0, 4]
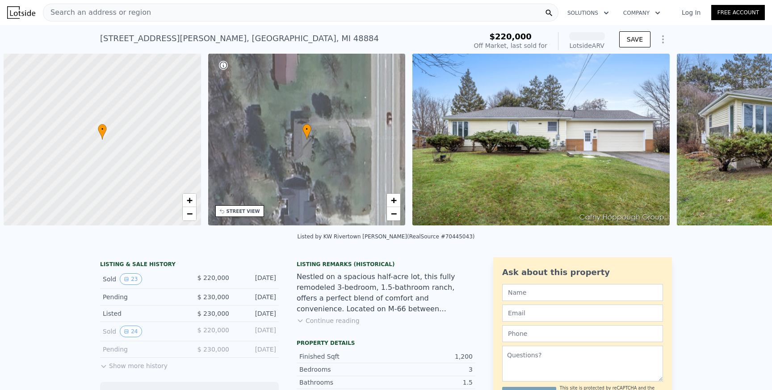
scroll to position [0, 4]
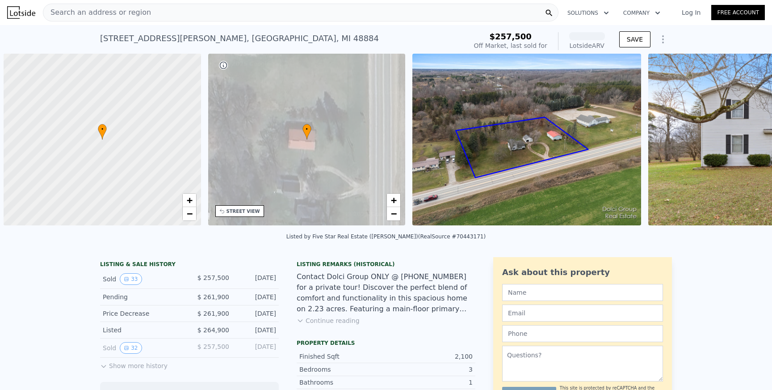
scroll to position [0, 4]
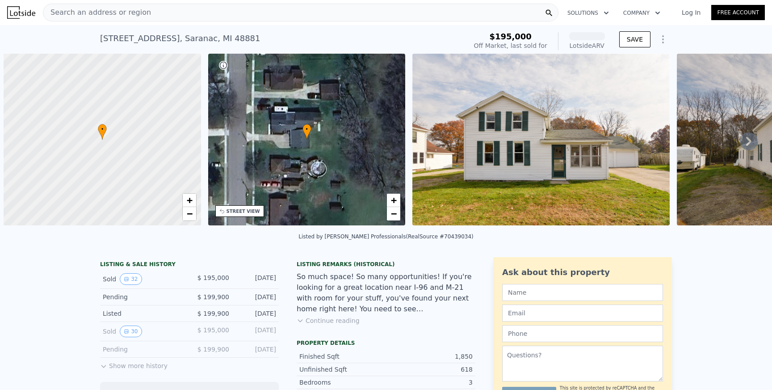
scroll to position [0, 4]
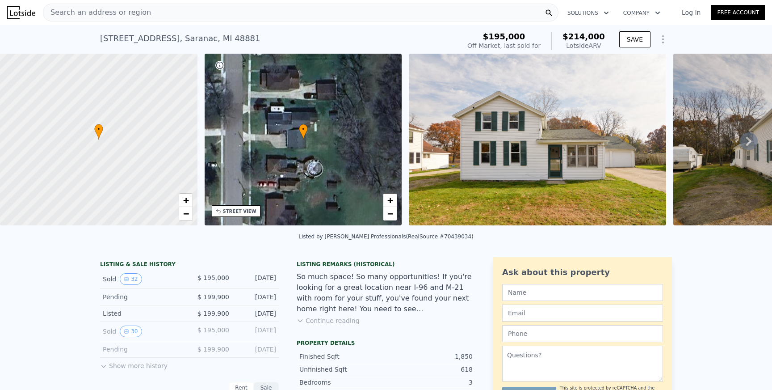
click at [199, 11] on div "Search an address or region" at bounding box center [301, 13] width 516 height 18
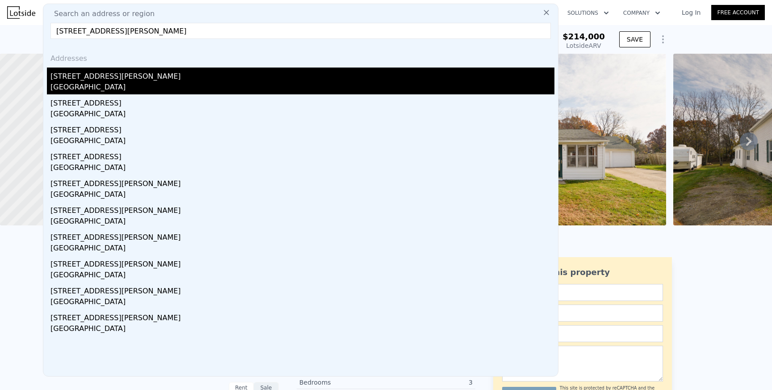
type input "61 Nancy St SE, Grand Rapids, MI 49548"
click at [91, 89] on div "Kentwood, MI 49548" at bounding box center [302, 88] width 504 height 13
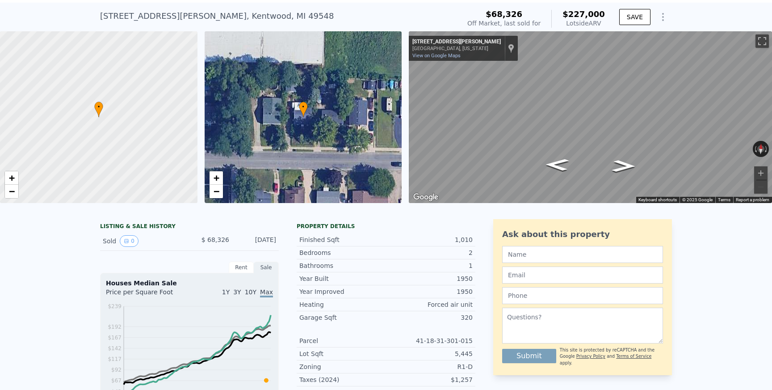
scroll to position [24, 0]
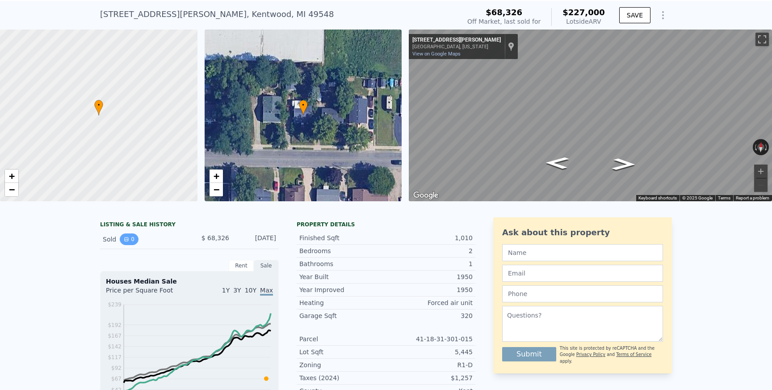
click at [127, 235] on button "0" at bounding box center [129, 239] width 19 height 12
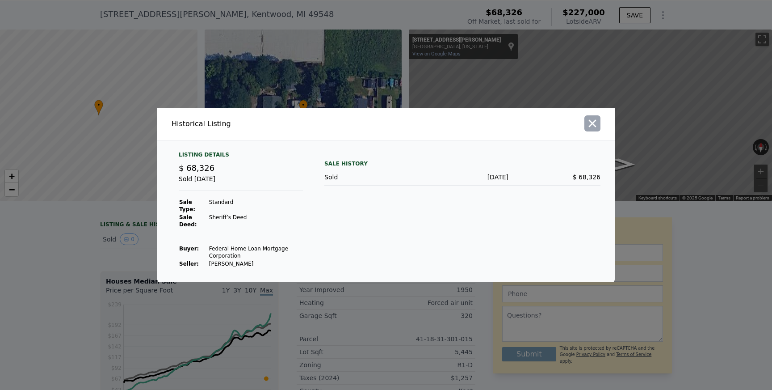
click at [589, 119] on icon "button" at bounding box center [592, 123] width 13 height 13
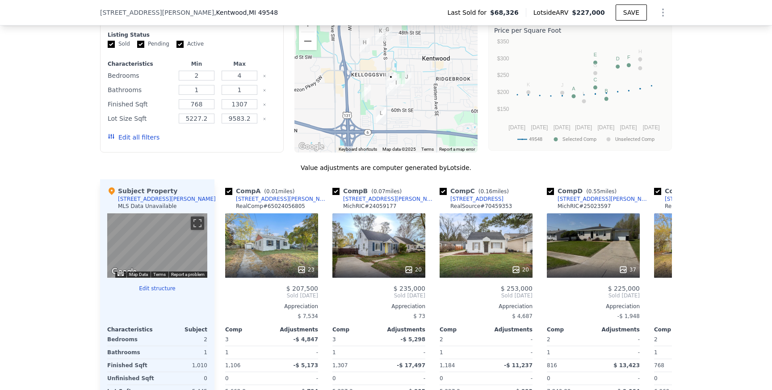
scroll to position [733, 0]
click at [468, 243] on div "20" at bounding box center [486, 245] width 93 height 64
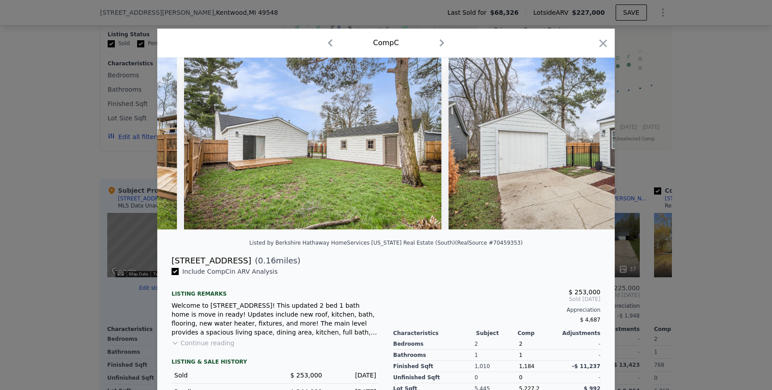
scroll to position [0, 4827]
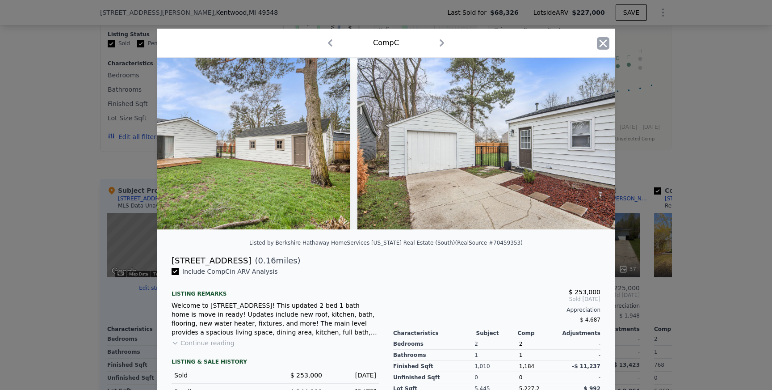
click at [603, 42] on icon "button" at bounding box center [603, 43] width 13 height 13
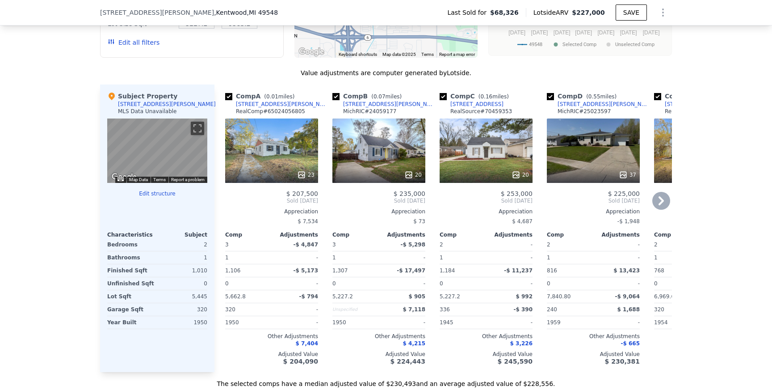
scroll to position [828, 0]
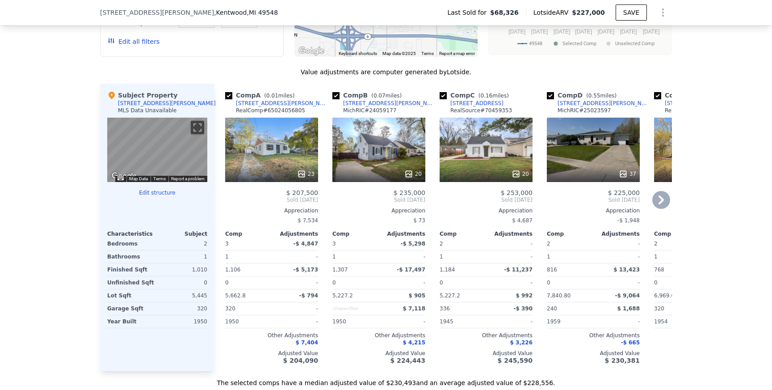
click at [249, 103] on div "[STREET_ADDRESS][PERSON_NAME]" at bounding box center [282, 103] width 93 height 7
copy span "207,500"
drag, startPoint x: 294, startPoint y: 192, endPoint x: 317, endPoint y: 192, distance: 23.2
click at [317, 192] on span "$ 207,500" at bounding box center [302, 192] width 32 height 7
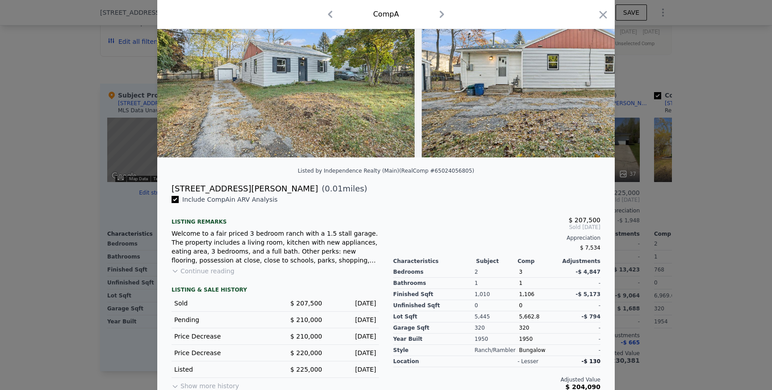
scroll to position [80, 0]
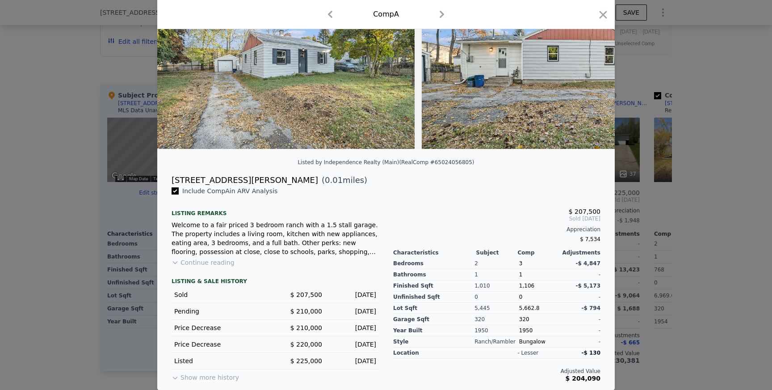
click at [405, 209] on div "$ 207,500" at bounding box center [496, 211] width 207 height 7
click at [599, 11] on icon "button" at bounding box center [603, 14] width 13 height 13
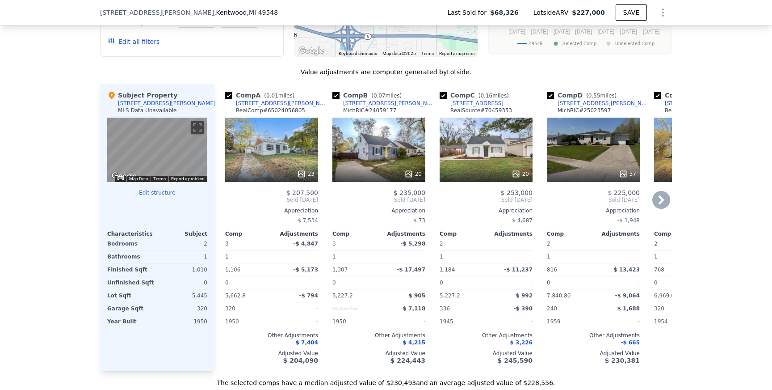
click at [406, 156] on div "20" at bounding box center [378, 150] width 93 height 64
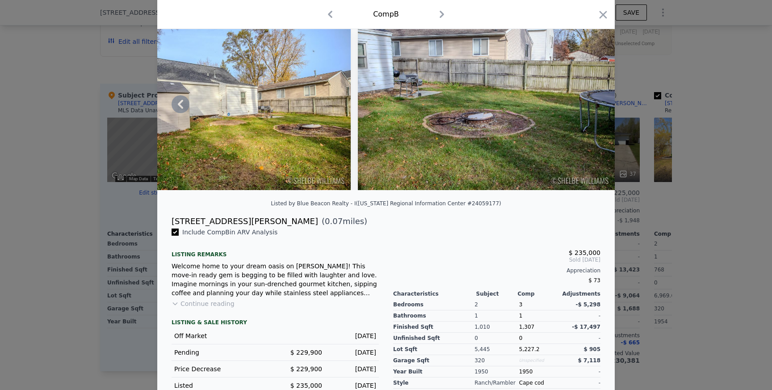
scroll to position [91, 0]
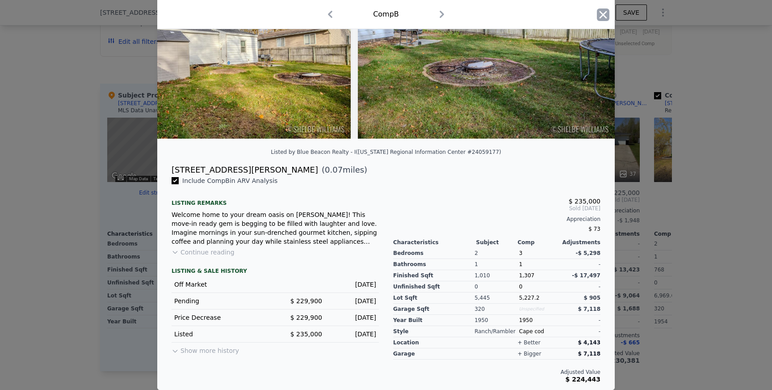
click at [605, 15] on icon "button" at bounding box center [603, 14] width 13 height 13
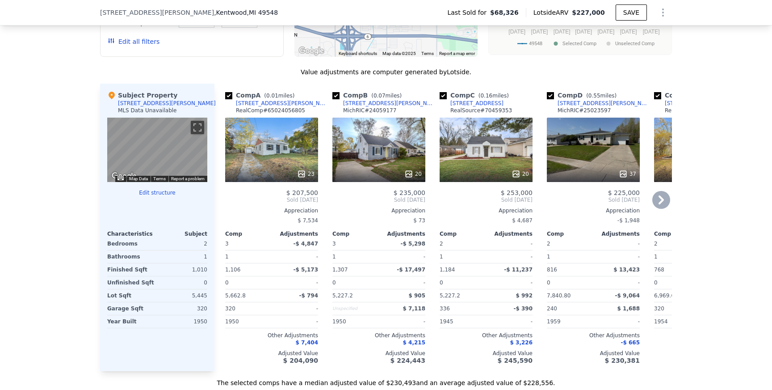
drag, startPoint x: 401, startPoint y: 191, endPoint x: 410, endPoint y: 88, distance: 104.0
click at [410, 95] on div "Comp B ( 0.07 miles) 124 Nancy St SE MichRIC # 24059177 20 $ 235,000 Sold May 2…" at bounding box center [379, 227] width 100 height 287
click at [404, 99] on div "Comp B ( 0.07 miles) 124 Nancy St SE MichRIC # 24059177" at bounding box center [378, 104] width 93 height 27
click at [362, 102] on div "124 Nancy St SE" at bounding box center [389, 103] width 93 height 7
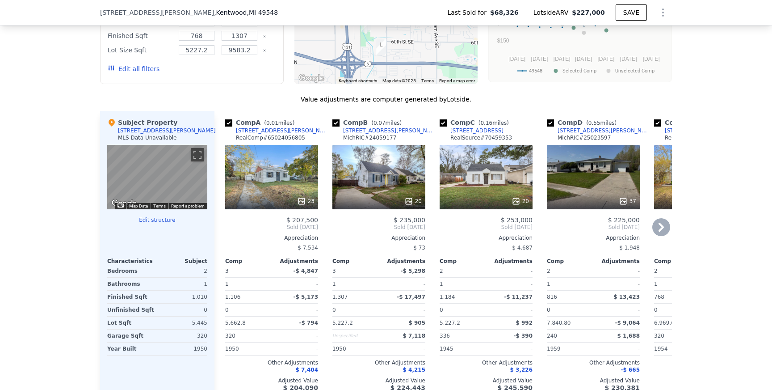
scroll to position [807, 0]
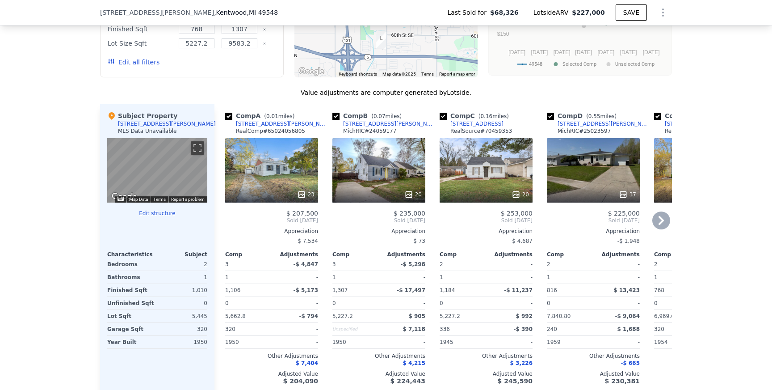
click at [463, 123] on div "51 58th St SE" at bounding box center [476, 123] width 53 height 7
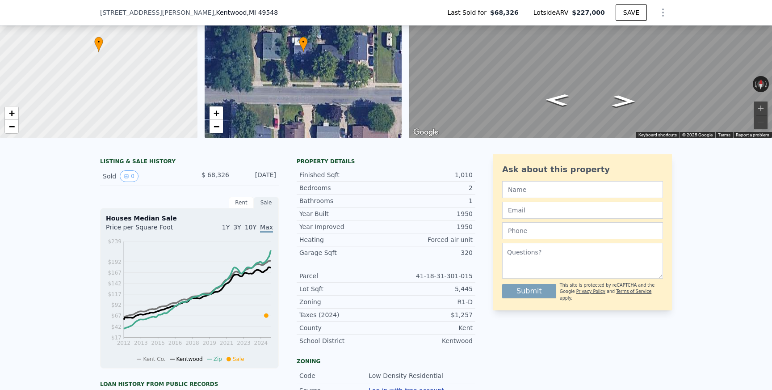
scroll to position [86, 0]
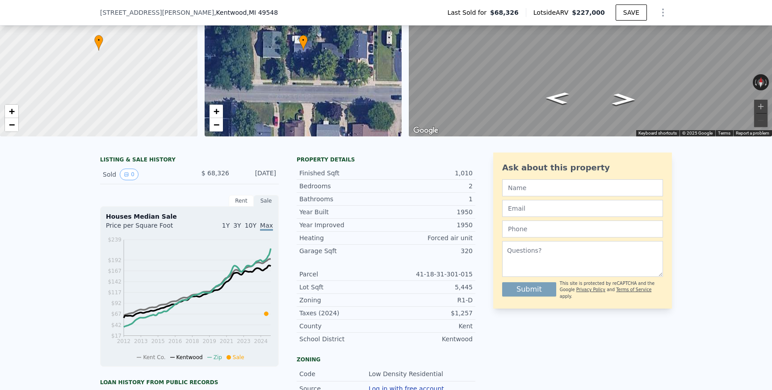
drag, startPoint x: 279, startPoint y: 174, endPoint x: 210, endPoint y: 177, distance: 68.4
click at [210, 177] on div "LISTING & SALE HISTORY Sold 0 $ 68,326 Mar 18, 2025 Rent Sale Rent over time Pr…" at bounding box center [287, 340] width 375 height 376
click at [228, 177] on div "$ 68,326" at bounding box center [209, 174] width 40 height 12
drag, startPoint x: 207, startPoint y: 174, endPoint x: 231, endPoint y: 174, distance: 23.7
click at [231, 174] on div "Sold 0 $ 68,326 Mar 18, 2025" at bounding box center [189, 174] width 179 height 19
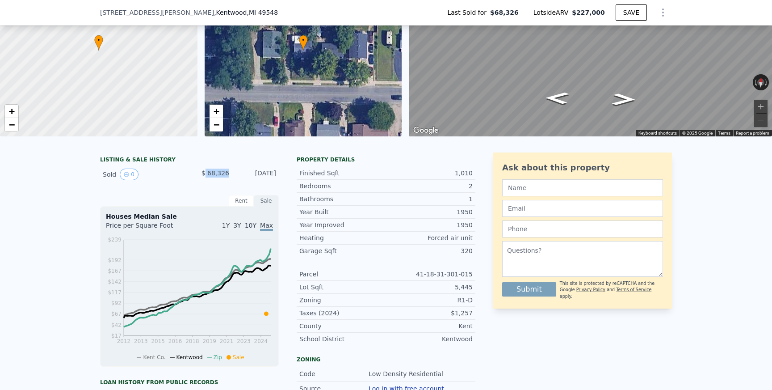
copy span "68,326"
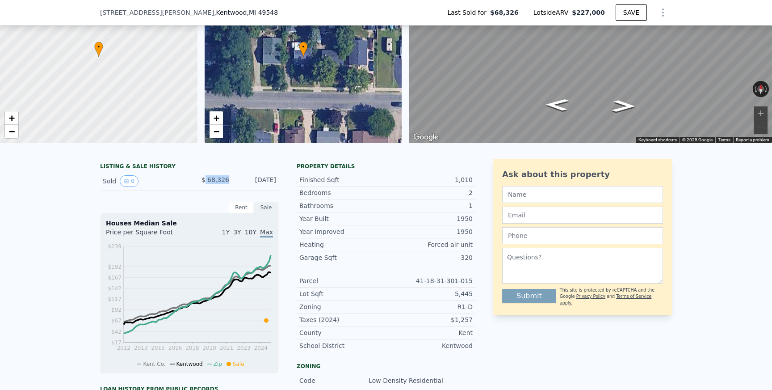
scroll to position [70, 0]
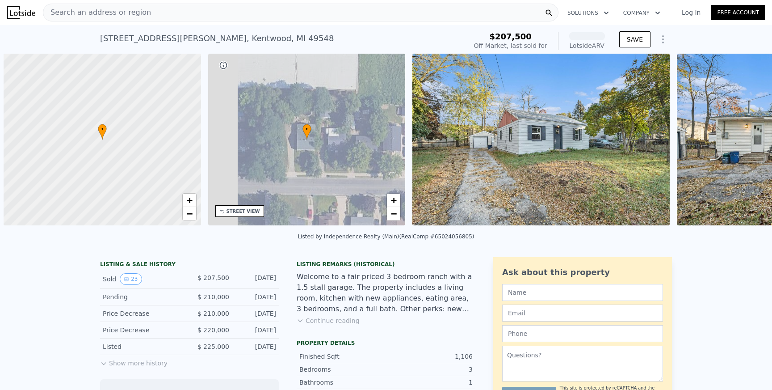
scroll to position [0, 4]
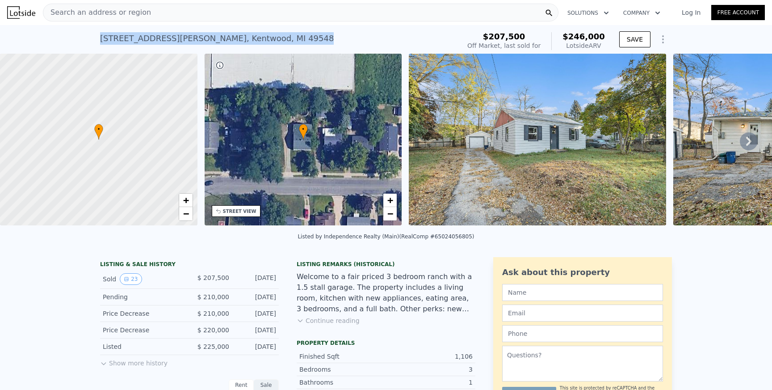
copy div "[STREET_ADDRESS][PERSON_NAME]"
drag, startPoint x: 99, startPoint y: 38, endPoint x: 238, endPoint y: 43, distance: 138.6
click at [238, 43] on div "[STREET_ADDRESS][PERSON_NAME] Sold [DATE] for $207,500 (~ARV $246k ) $207,500 O…" at bounding box center [386, 39] width 772 height 29
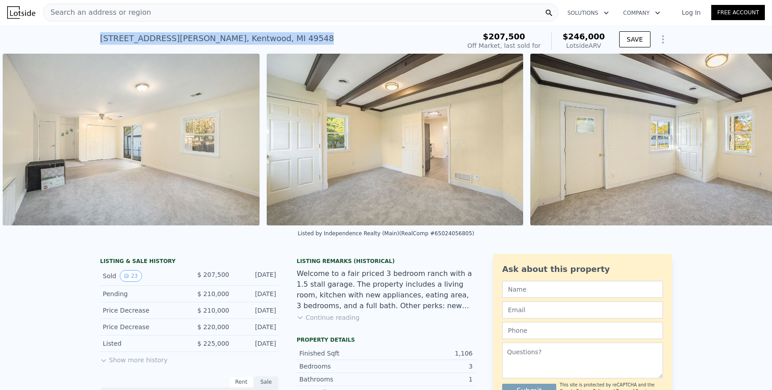
scroll to position [0, 3582]
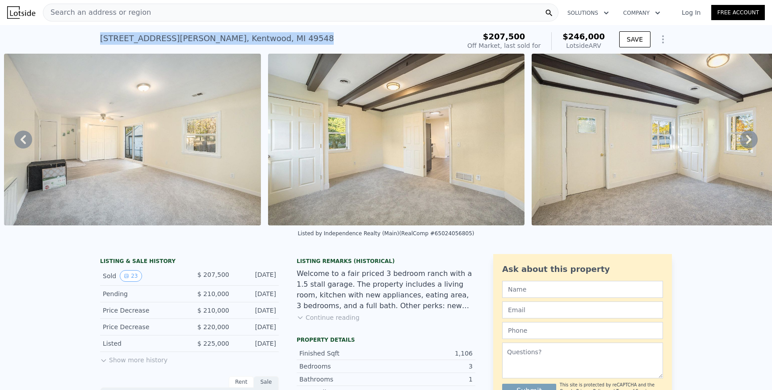
click at [316, 317] on button "Continue reading" at bounding box center [328, 317] width 63 height 9
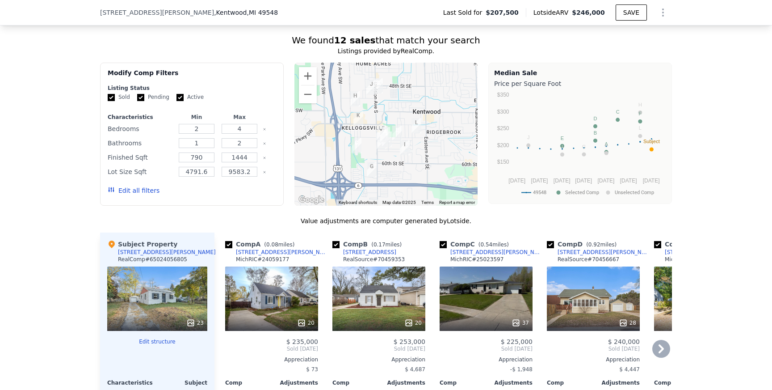
scroll to position [816, 0]
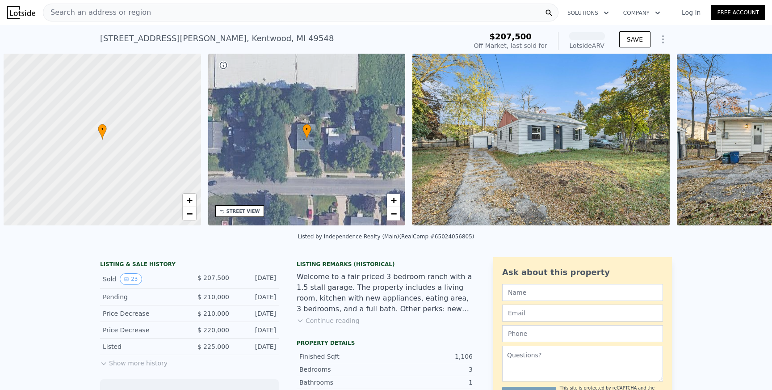
scroll to position [0, 4]
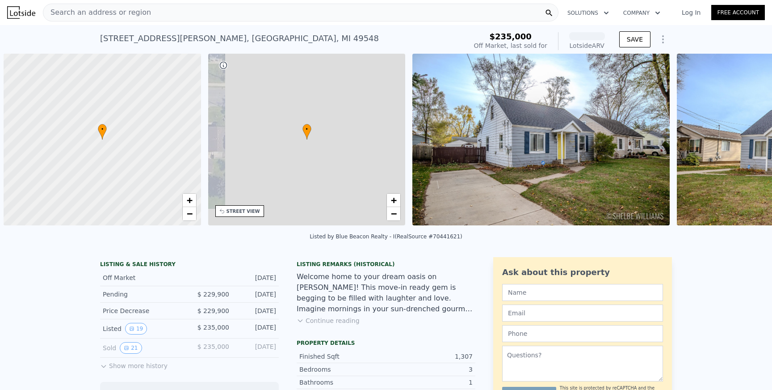
scroll to position [0, 4]
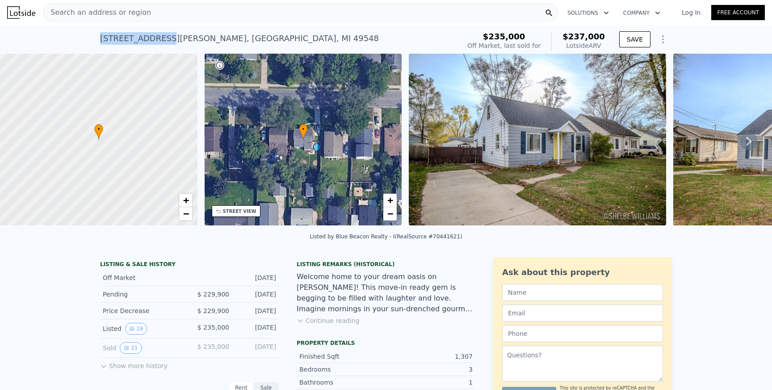
copy div "[STREET_ADDRESS][PERSON_NAME]"
drag, startPoint x: 99, startPoint y: 39, endPoint x: 160, endPoint y: 41, distance: 60.3
click at [160, 41] on div "124 Nancy St SE , Kent County , MI 49548 No sales on record (~ARV $237k ) $235,…" at bounding box center [386, 39] width 772 height 29
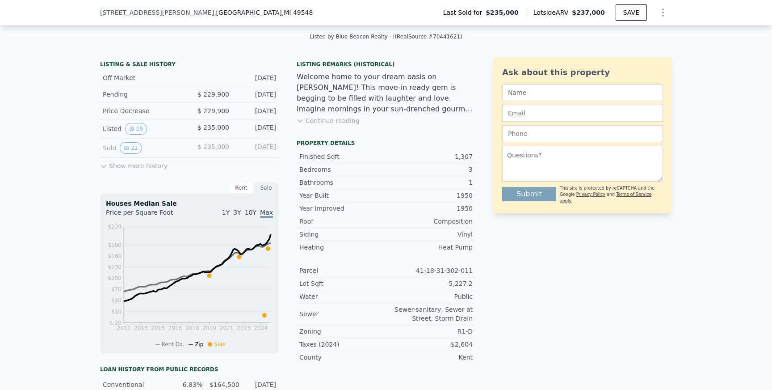
scroll to position [0, 0]
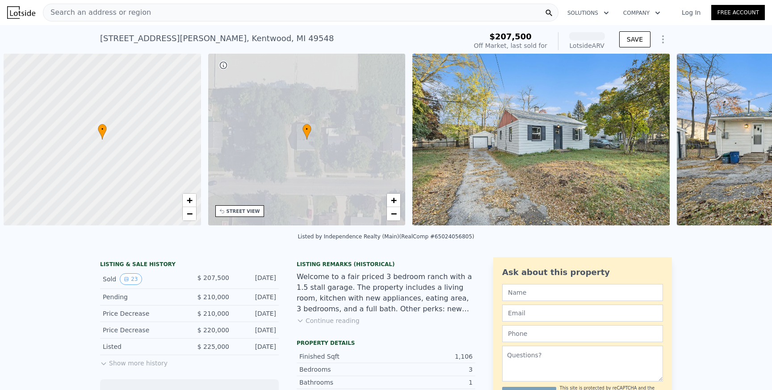
scroll to position [0, 4]
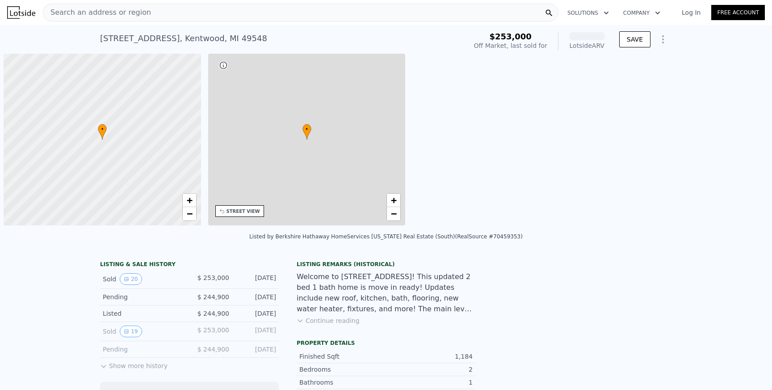
scroll to position [0, 4]
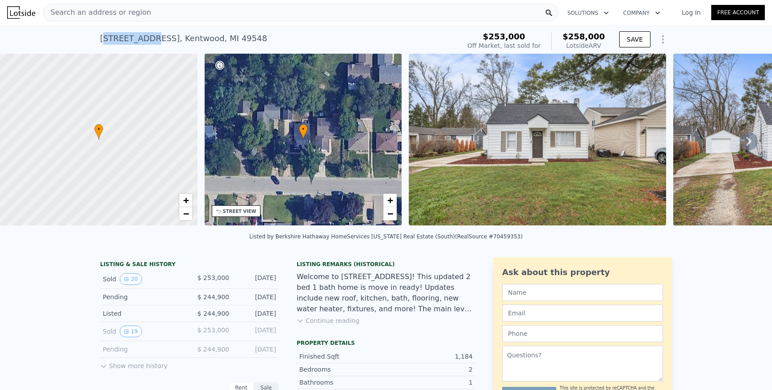
drag, startPoint x: 102, startPoint y: 37, endPoint x: 147, endPoint y: 40, distance: 44.3
click at [147, 40] on div "51 58th St SE , Kentwood , MI 49548" at bounding box center [183, 38] width 167 height 13
copy div "51 58th St SE"
drag, startPoint x: 101, startPoint y: 39, endPoint x: 150, endPoint y: 39, distance: 48.7
click at [150, 39] on div "51 58th St SE , Kentwood , MI 49548" at bounding box center [183, 38] width 167 height 13
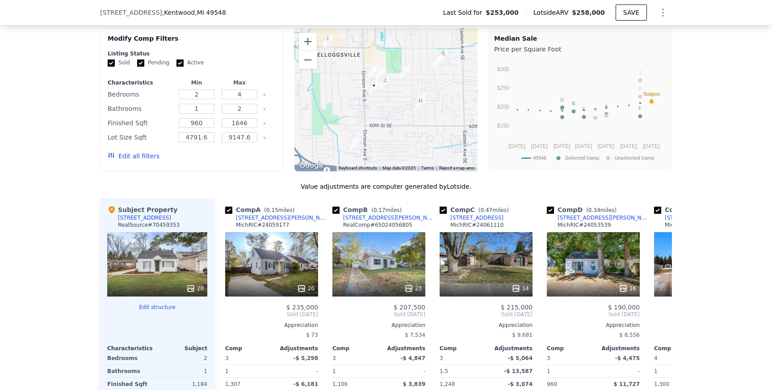
scroll to position [880, 0]
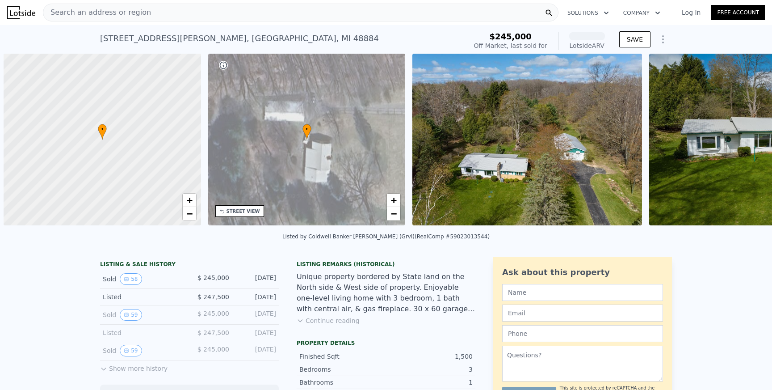
scroll to position [0, 4]
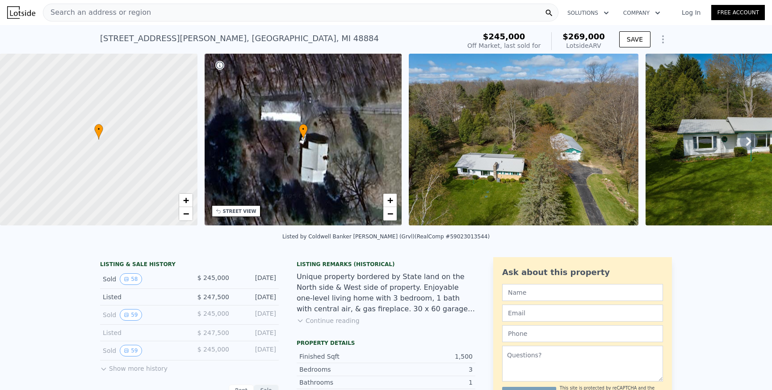
drag, startPoint x: 278, startPoint y: 275, endPoint x: 204, endPoint y: 277, distance: 73.8
click at [204, 277] on div "Sold 58 $ 245,000 [DATE]" at bounding box center [189, 278] width 179 height 19
click at [204, 277] on span "$ 245,000" at bounding box center [214, 277] width 32 height 7
drag, startPoint x: 204, startPoint y: 277, endPoint x: 232, endPoint y: 277, distance: 27.7
click at [232, 277] on div "Sold 58 $ 245,000 [DATE]" at bounding box center [189, 278] width 179 height 19
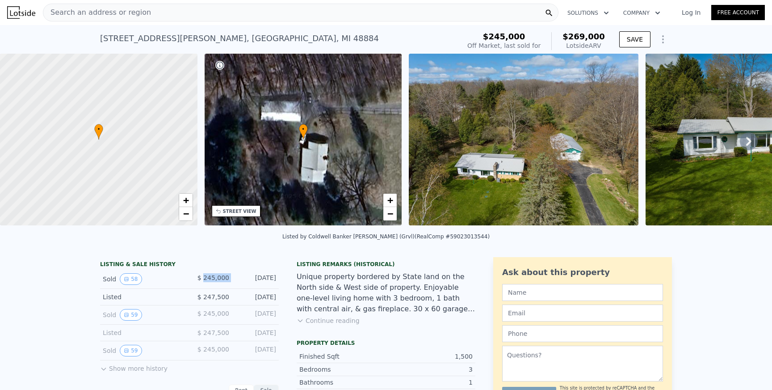
click at [155, 368] on button "Show more history" at bounding box center [133, 366] width 67 height 13
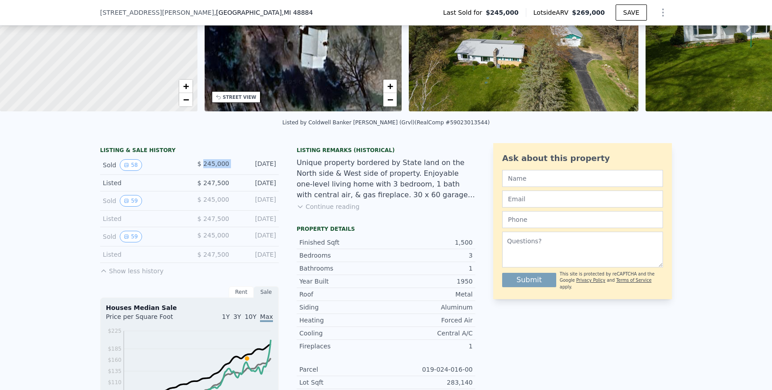
scroll to position [0, 0]
